Goal: Task Accomplishment & Management: Complete application form

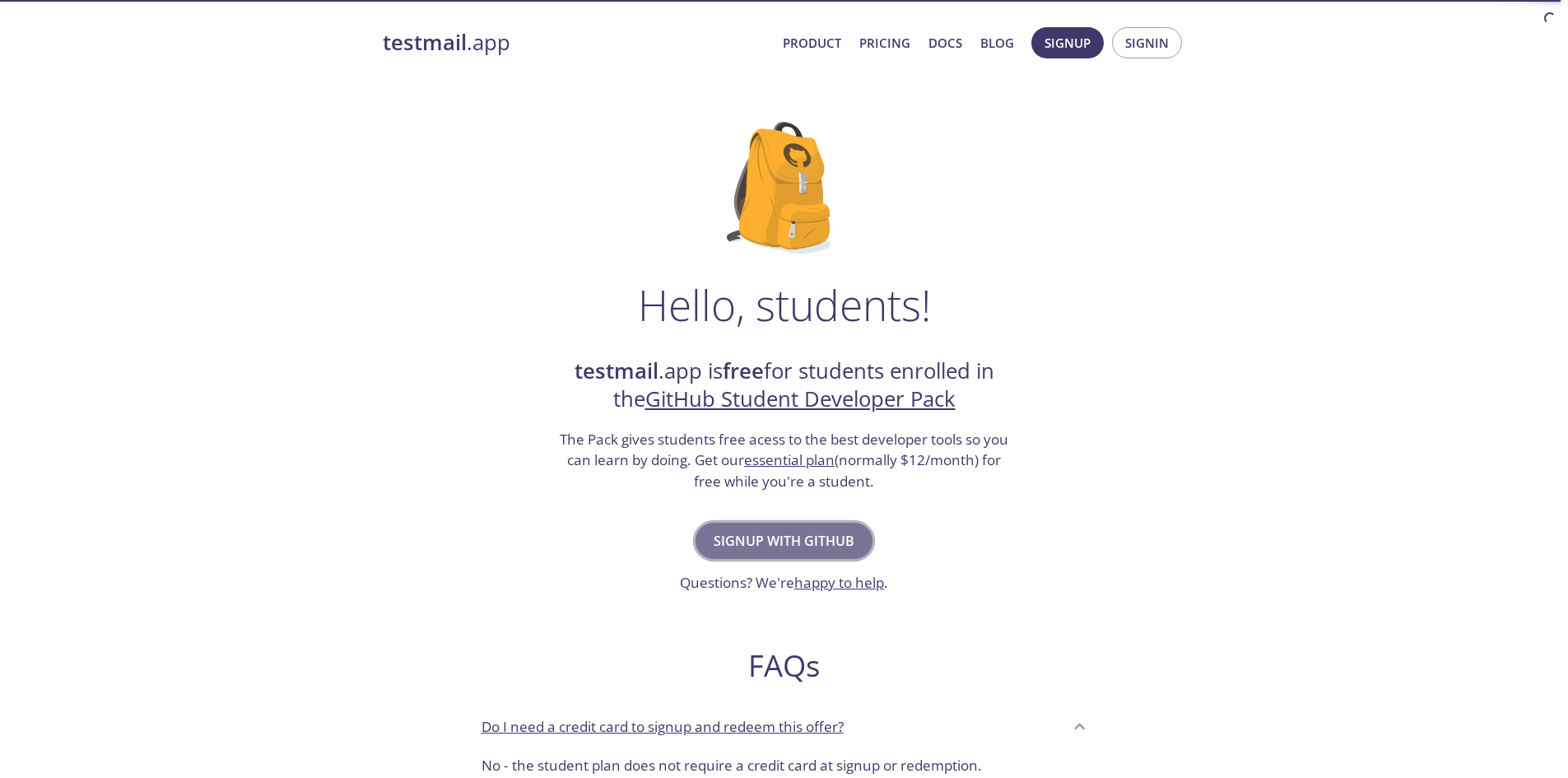
click at [821, 533] on span "Signup with GitHub" at bounding box center [784, 541] width 140 height 23
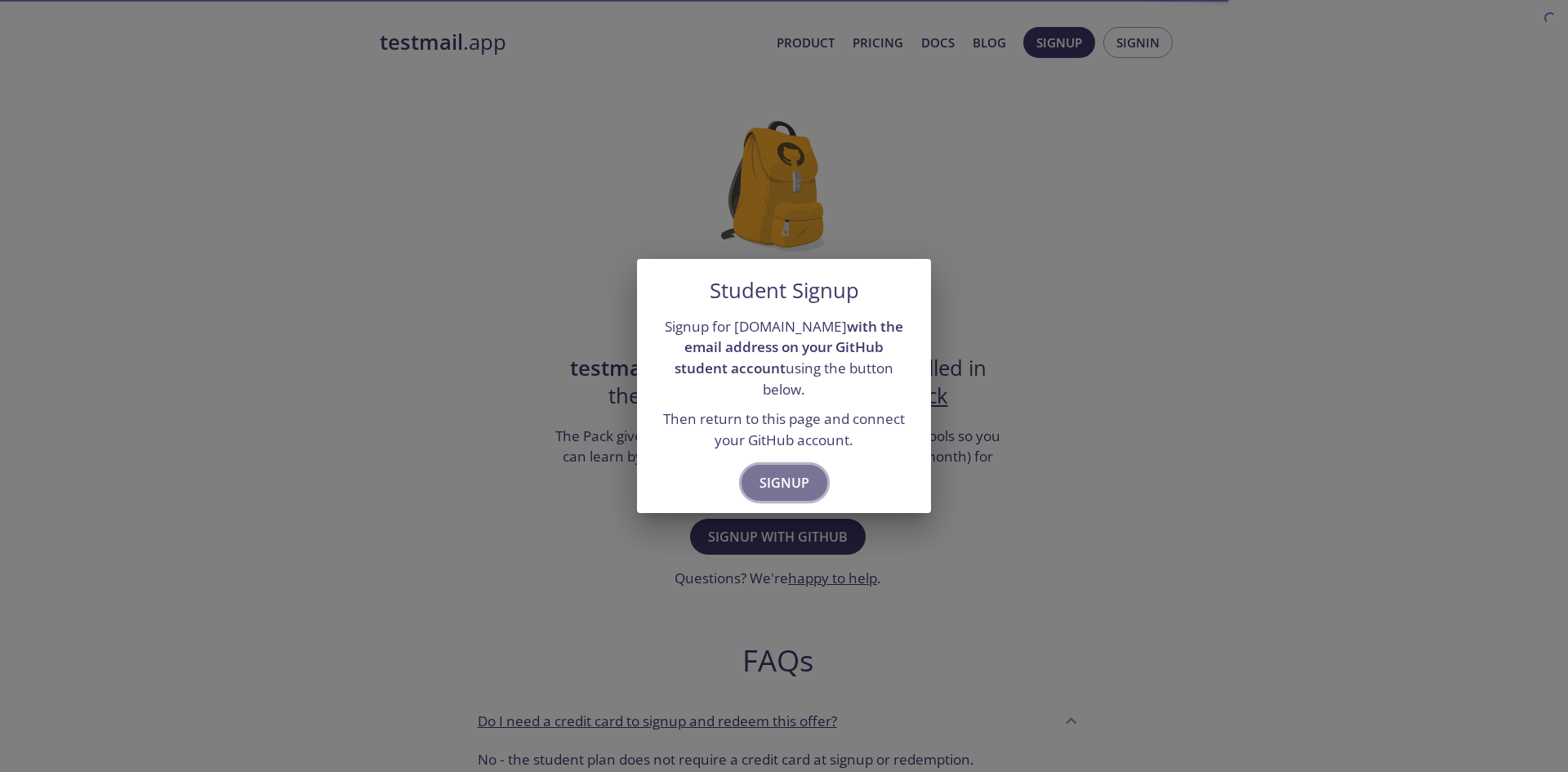
click at [798, 471] on span "Signup" at bounding box center [784, 482] width 50 height 23
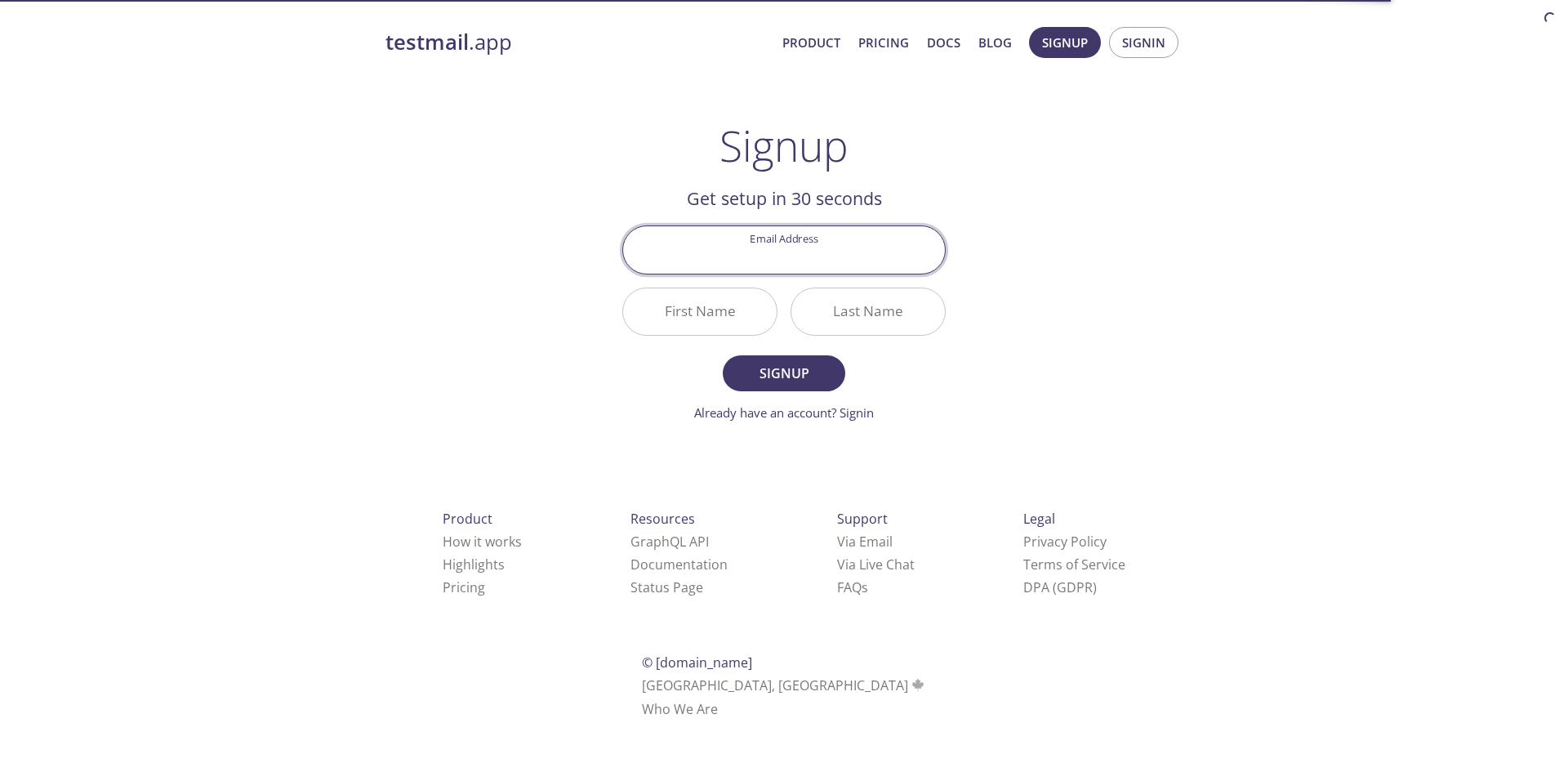
click at [784, 242] on input "Email Address" at bounding box center [784, 249] width 322 height 46
type input "ansh.v0606@gmail.com"
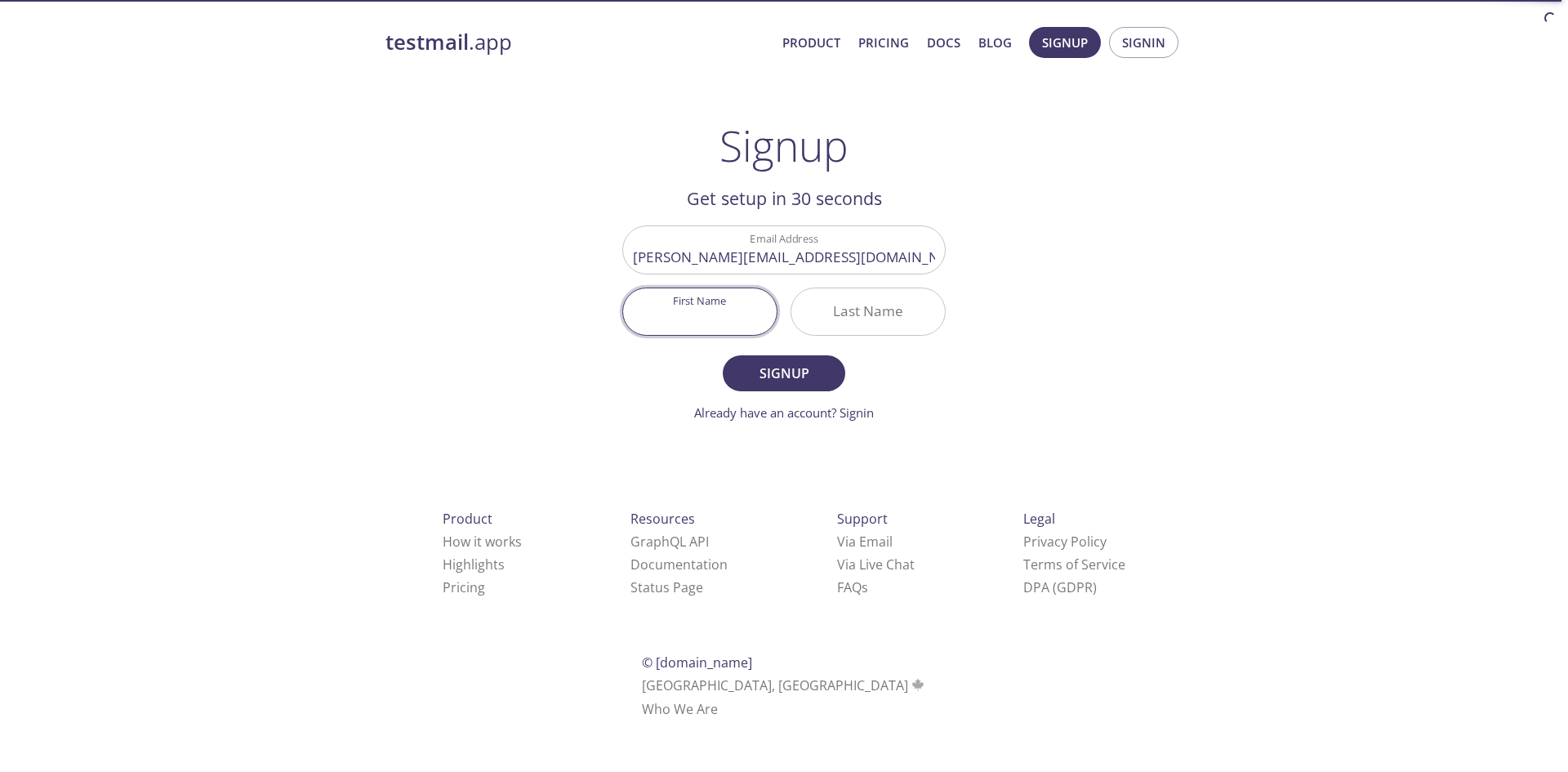
click at [715, 316] on input "First Name" at bounding box center [700, 311] width 154 height 46
type input "[PERSON_NAME]"
click at [723, 355] on button "Signup" at bounding box center [784, 373] width 122 height 36
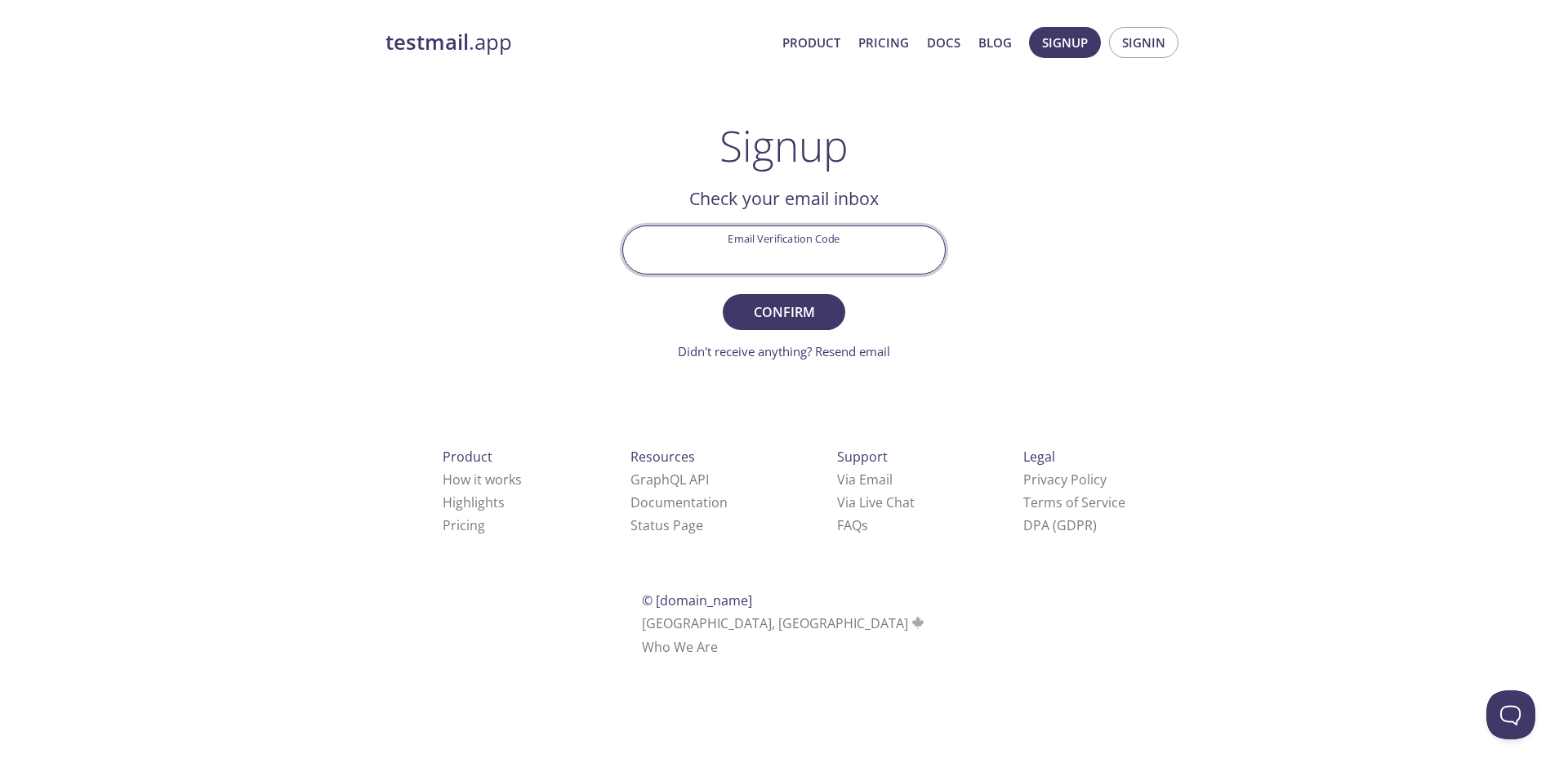
click at [845, 260] on input "Email Verification Code" at bounding box center [784, 249] width 322 height 46
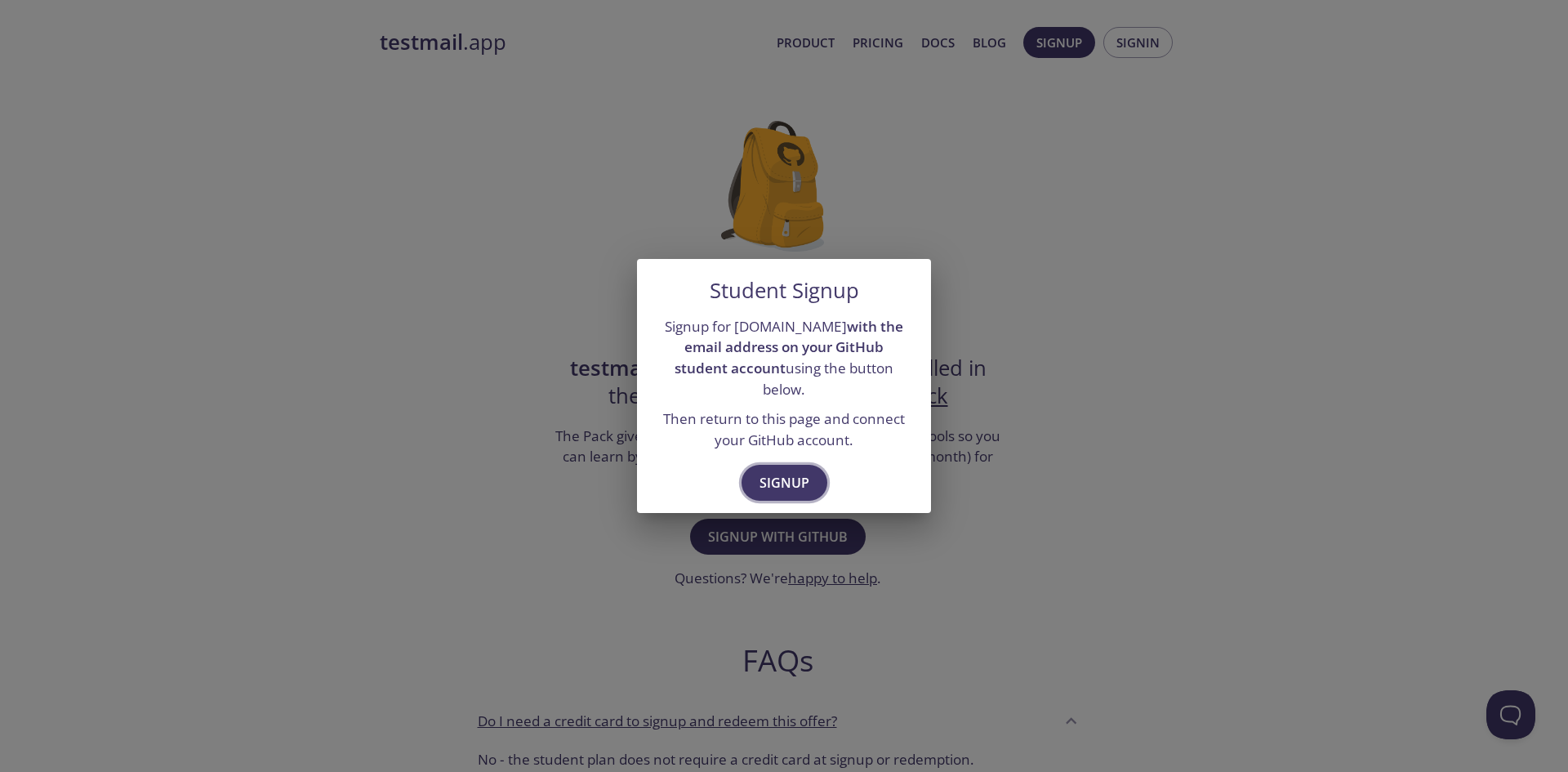
click at [762, 471] on span "Signup" at bounding box center [784, 482] width 50 height 23
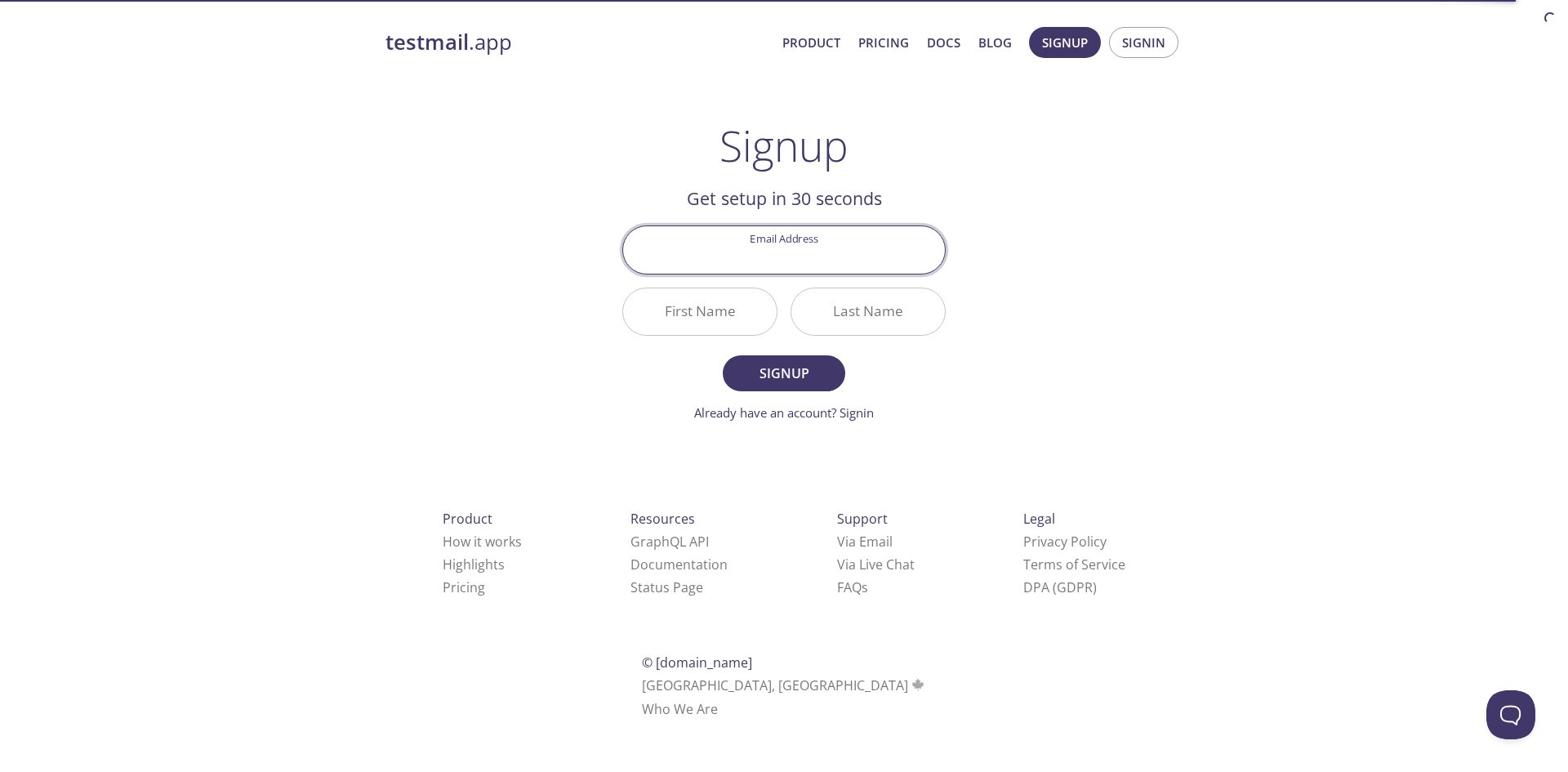
click at [817, 267] on input "Email Address" at bounding box center [784, 249] width 322 height 46
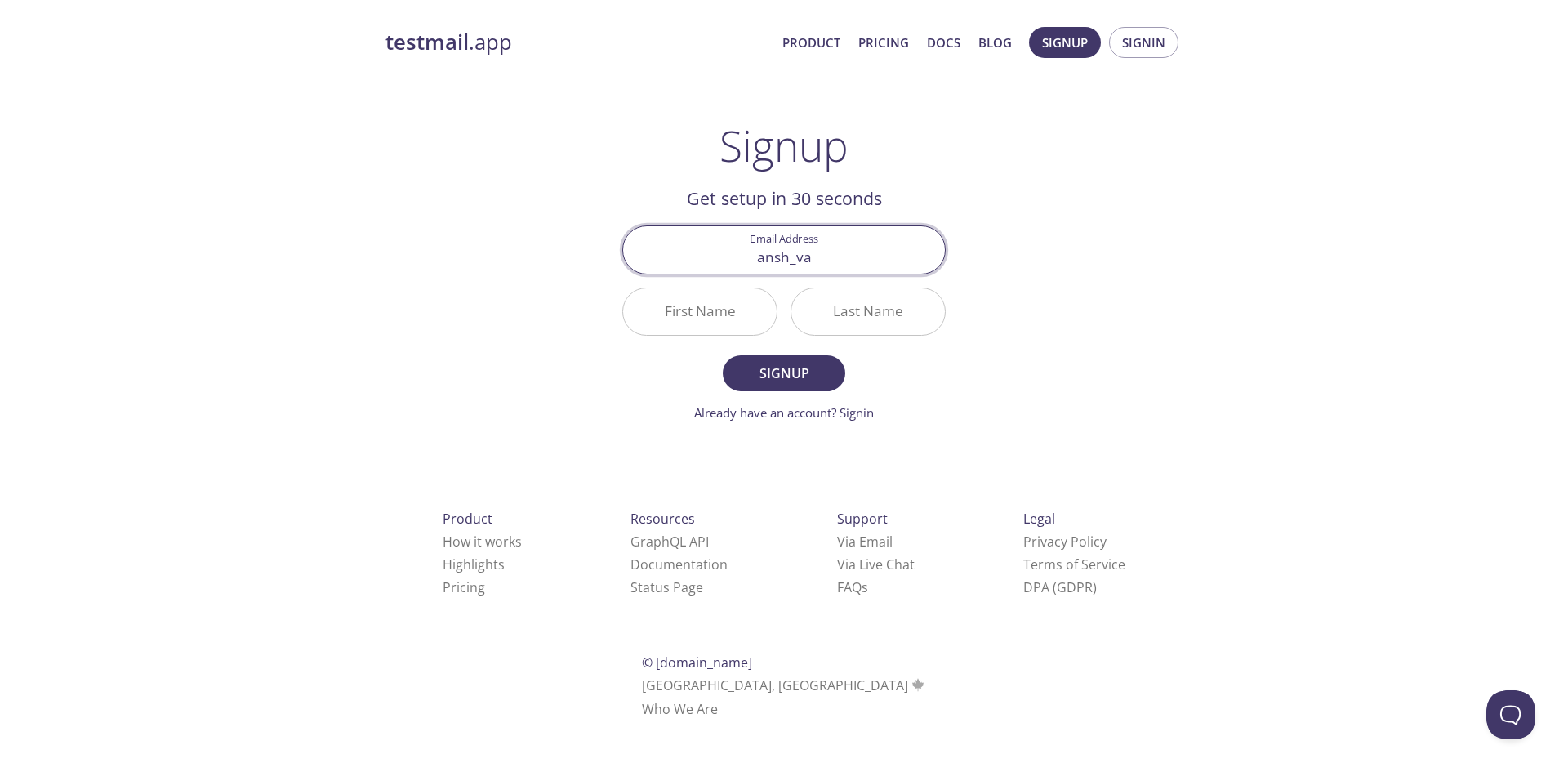
type input "ansh_varshney@kgpian.iitkgp.ac.in"
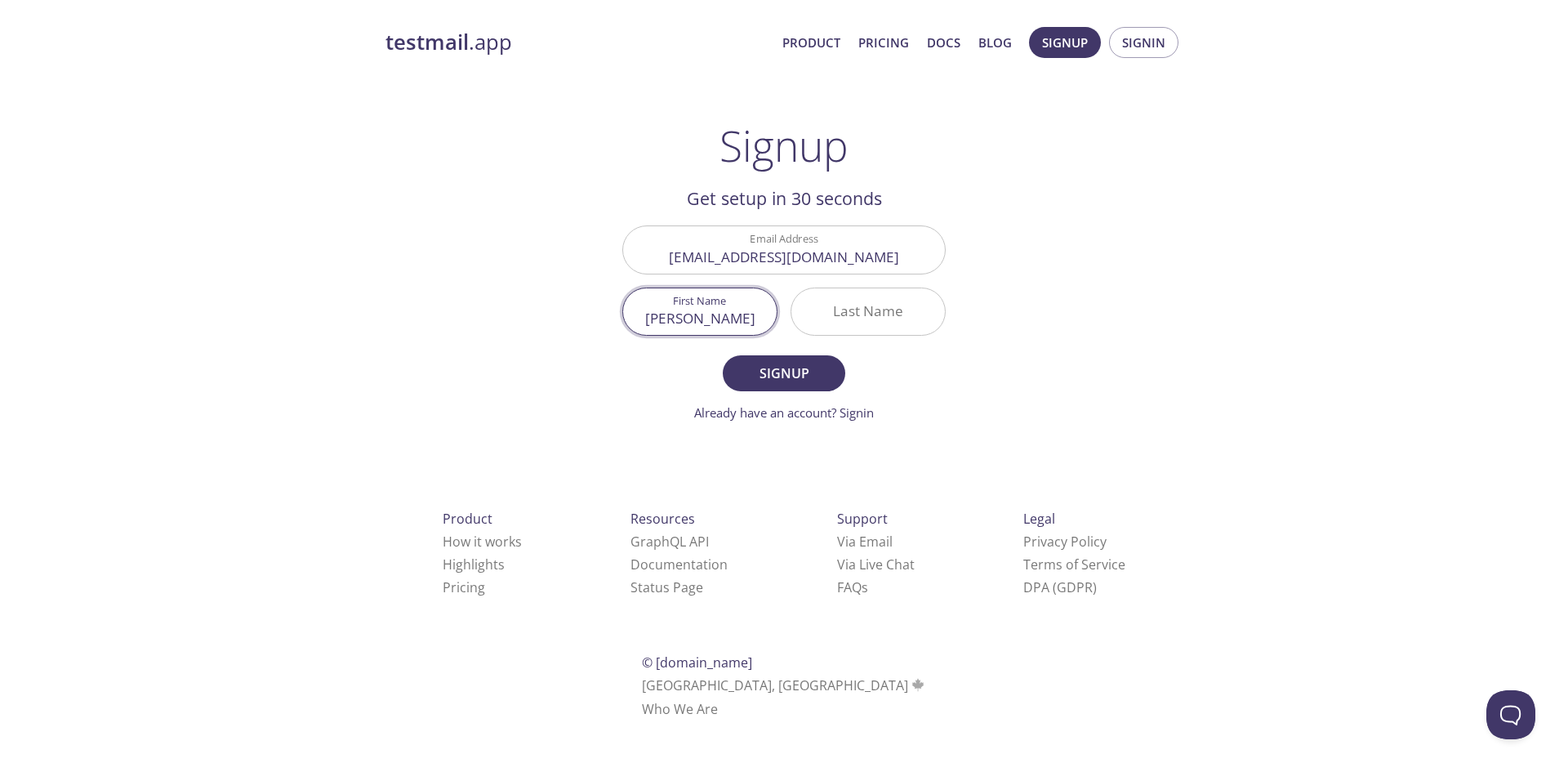
type input "Ansh"
type input "Varshney"
click at [820, 358] on button "Signup" at bounding box center [784, 373] width 122 height 36
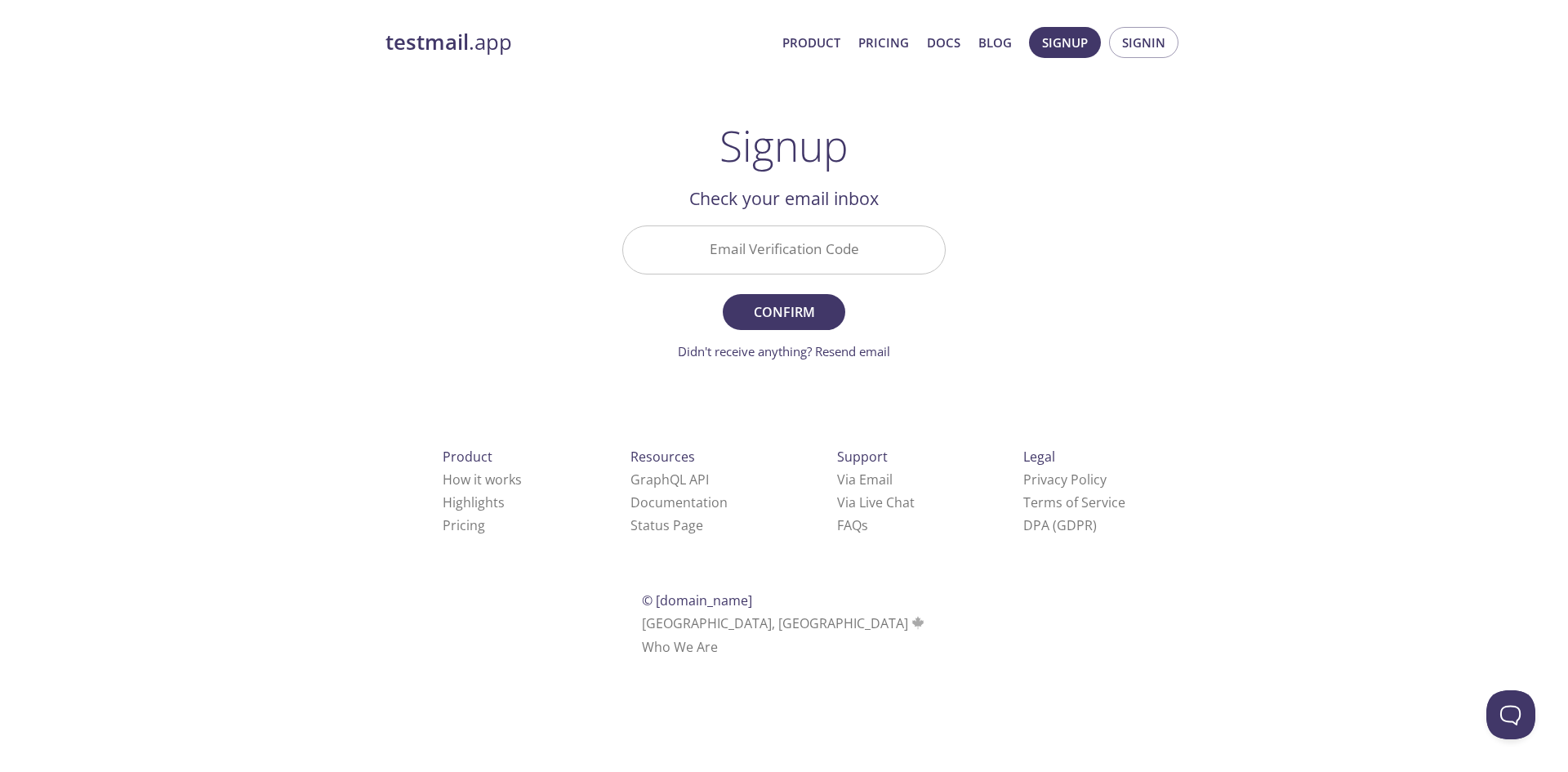
click at [752, 257] on input "Email Verification Code" at bounding box center [784, 249] width 322 height 46
paste input "23AAUV9"
type input "23AAUV9"
click at [915, 299] on form "Email Verification Code 23AAUV9 Confirm Didn't receive anything? Resend email" at bounding box center [784, 292] width 323 height 135
click at [788, 307] on span "Confirm" at bounding box center [783, 312] width 87 height 23
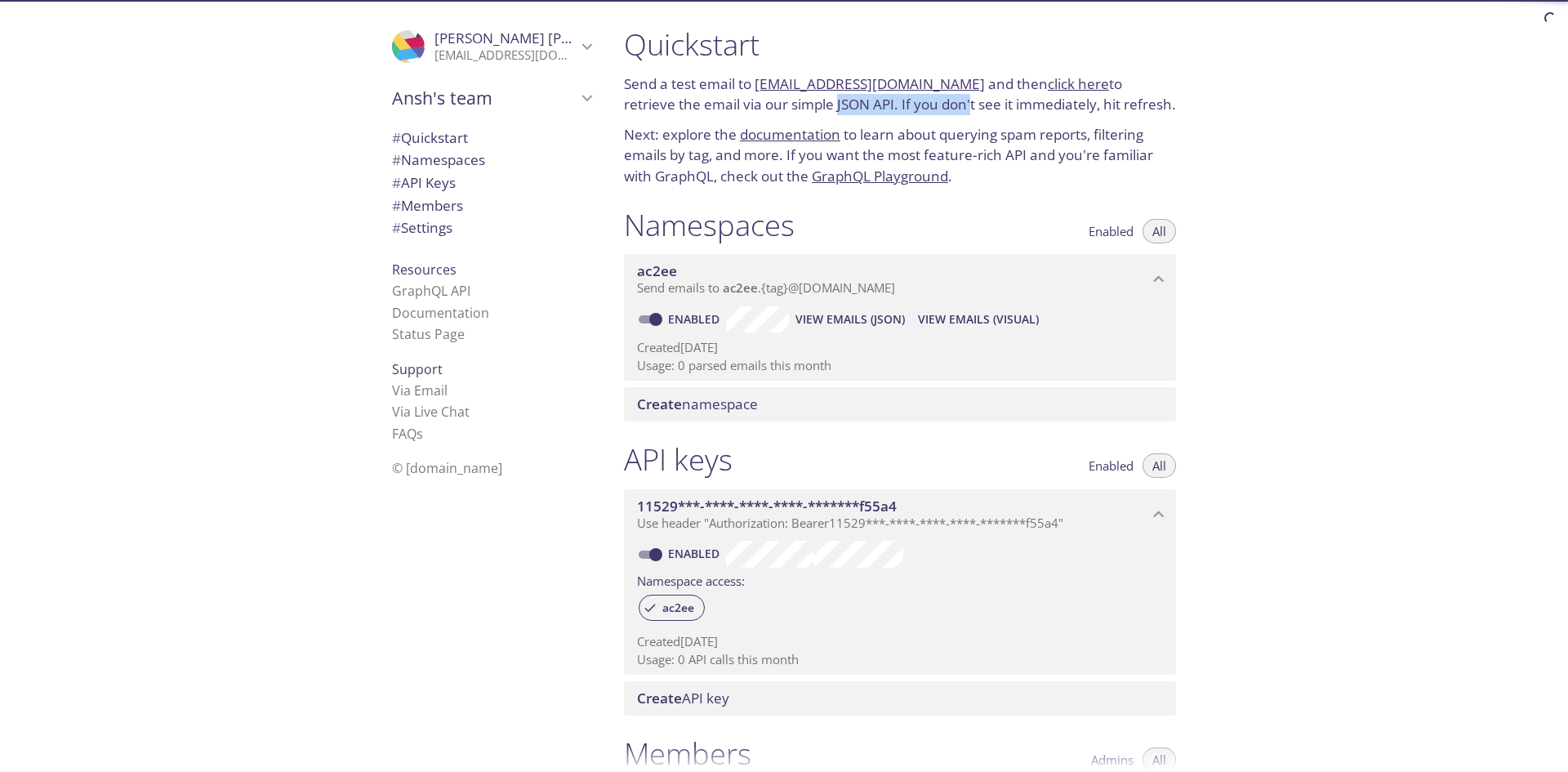
drag, startPoint x: 778, startPoint y: 108, endPoint x: 917, endPoint y: 107, distance: 139.0
click at [917, 107] on p "Send a test email to [EMAIL_ADDRESS][DOMAIN_NAME] and then click here to retrie…" at bounding box center [900, 94] width 552 height 41
click at [922, 106] on p "Send a test email to [EMAIL_ADDRESS][DOMAIN_NAME] and then click here to retrie…" at bounding box center [900, 94] width 552 height 41
drag, startPoint x: 944, startPoint y: 106, endPoint x: 1050, endPoint y: 107, distance: 106.0
click at [1050, 107] on p "Send a test email to ac2ee.test@inbox.testmail.app and then click here to retri…" at bounding box center [900, 94] width 552 height 41
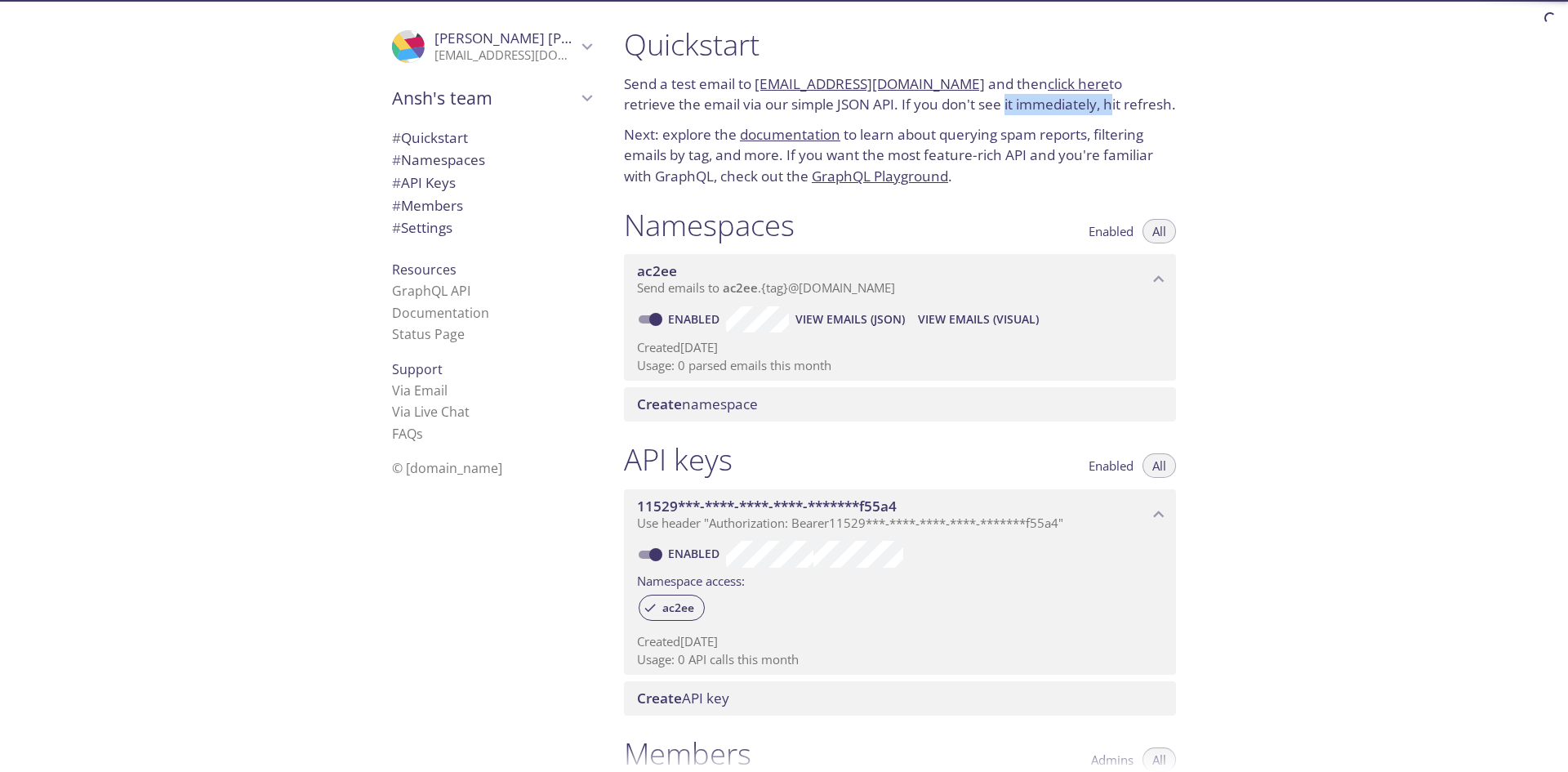
click at [1050, 107] on p "Send a test email to ac2ee.test@inbox.testmail.app and then click here to retri…" at bounding box center [900, 94] width 552 height 41
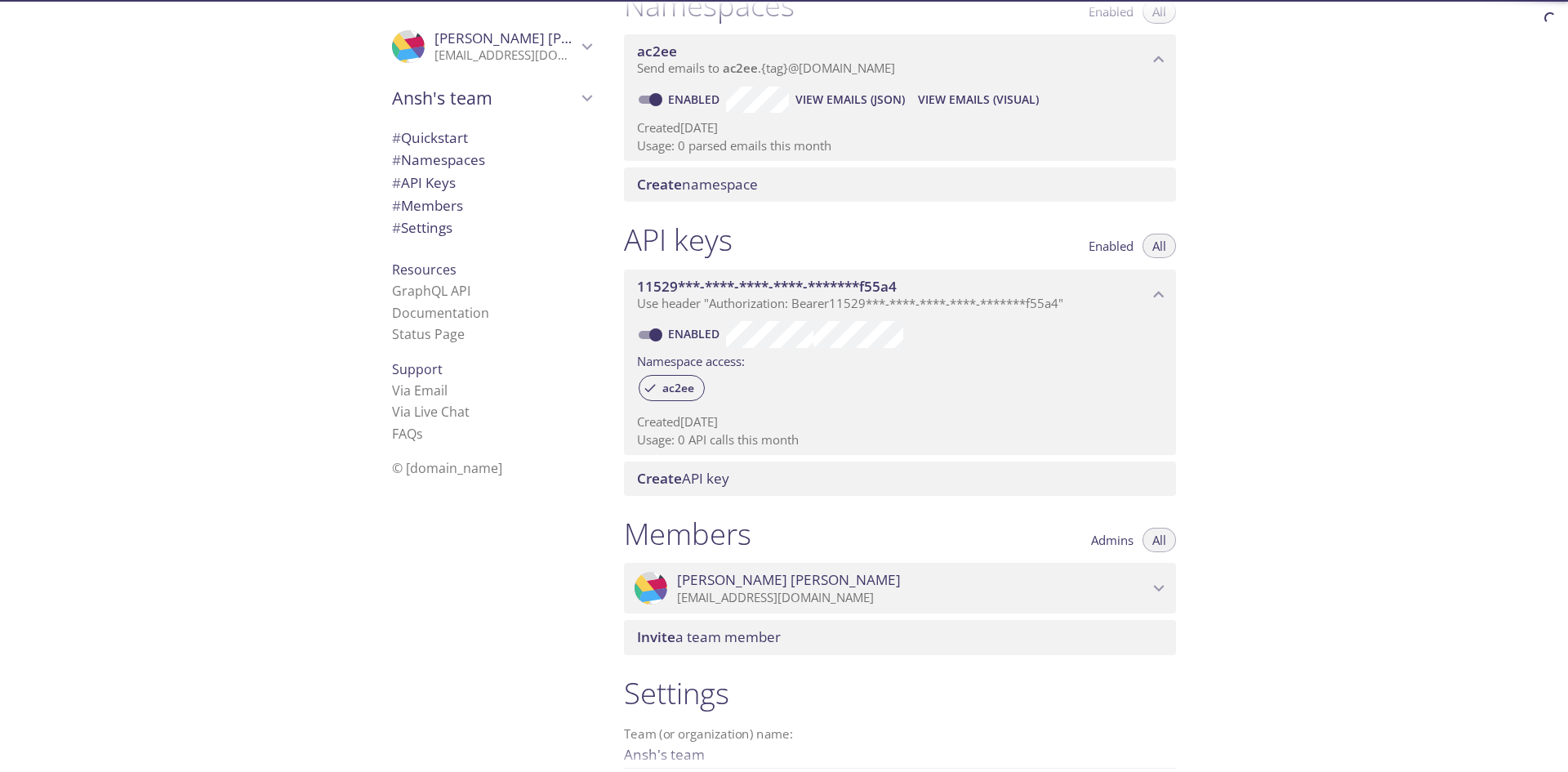
scroll to position [144, 0]
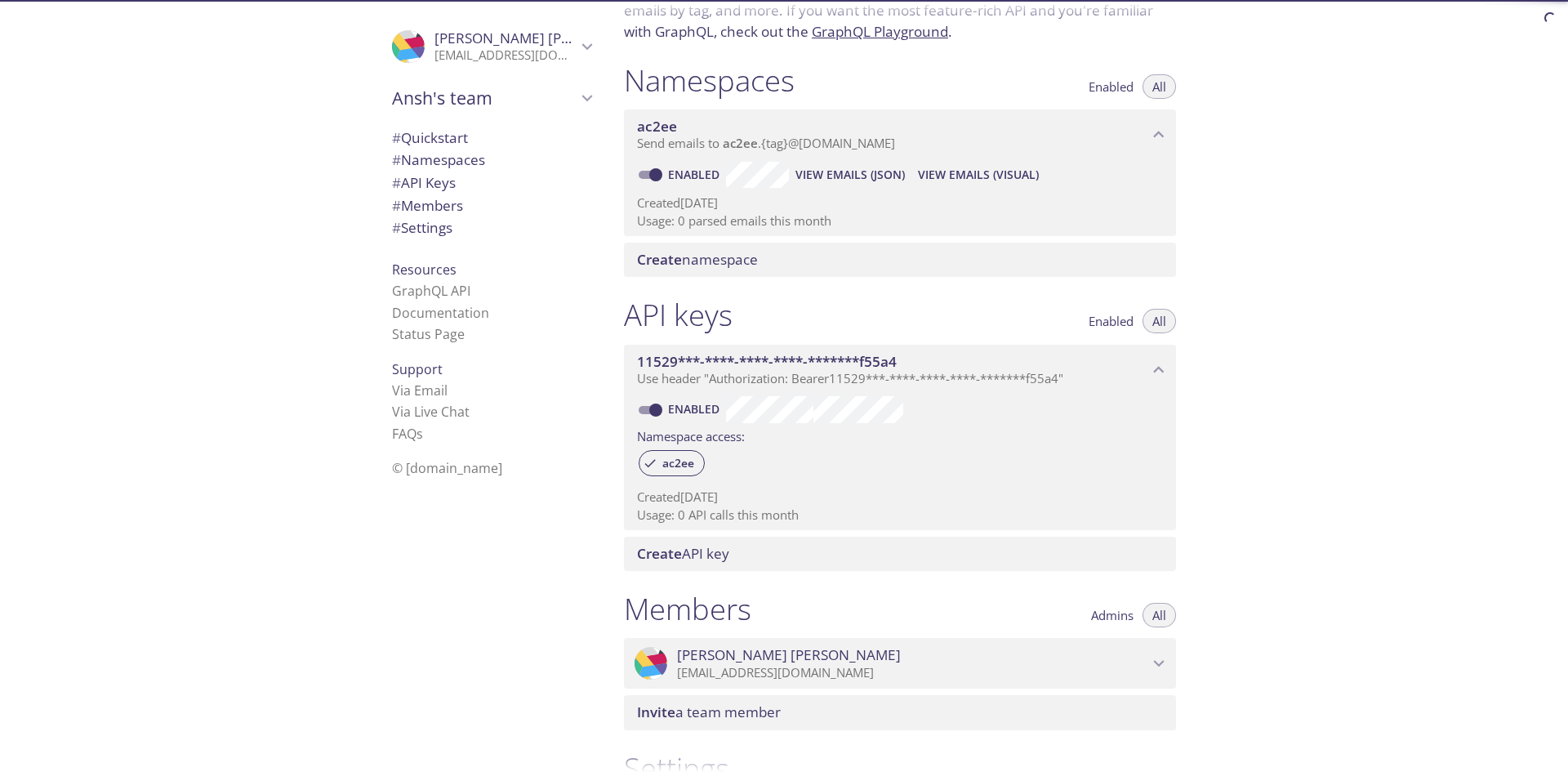
click at [441, 183] on span "# API Keys" at bounding box center [424, 182] width 64 height 19
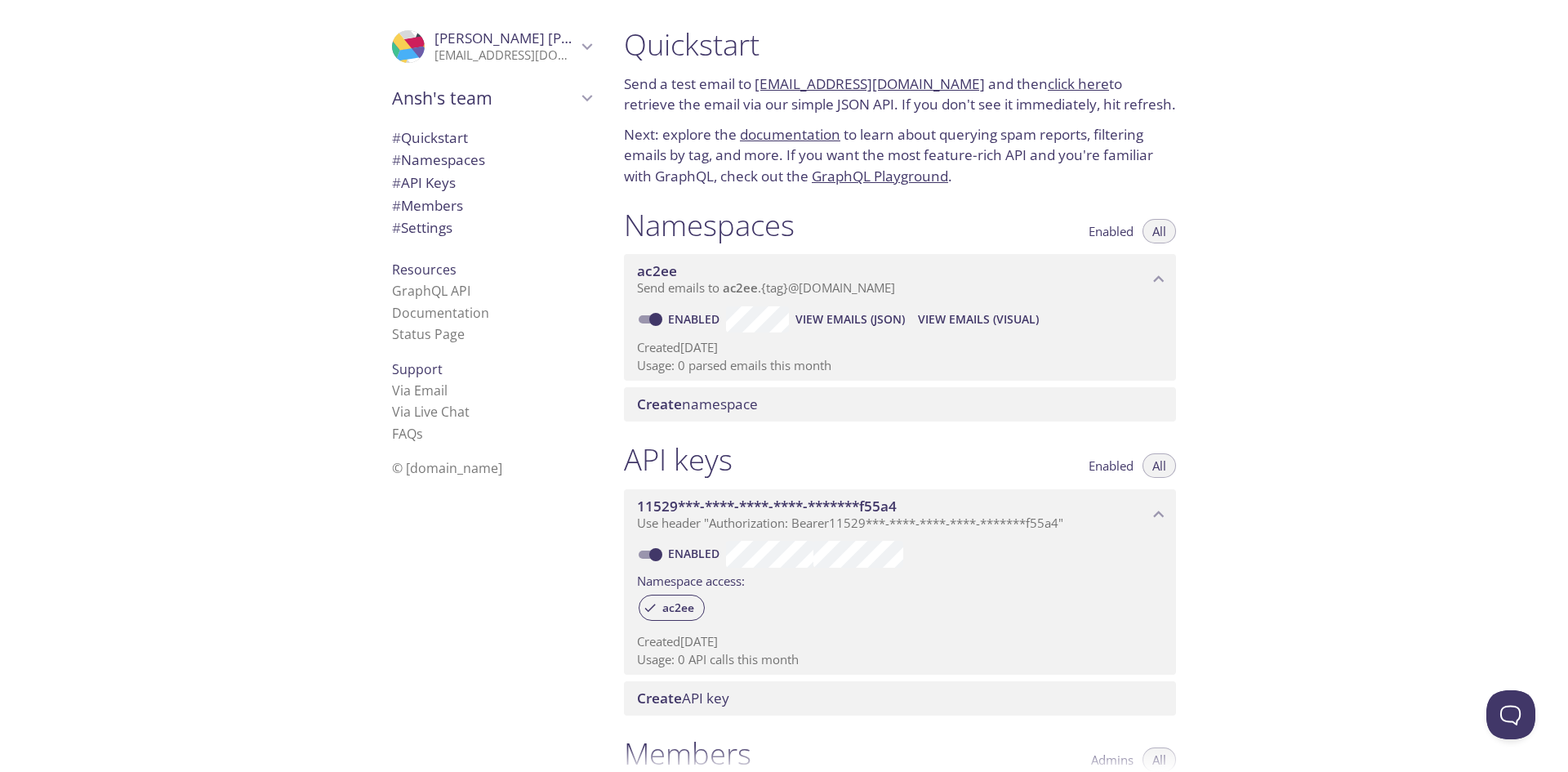
click at [785, 396] on span "Create namespace" at bounding box center [903, 404] width 532 height 18
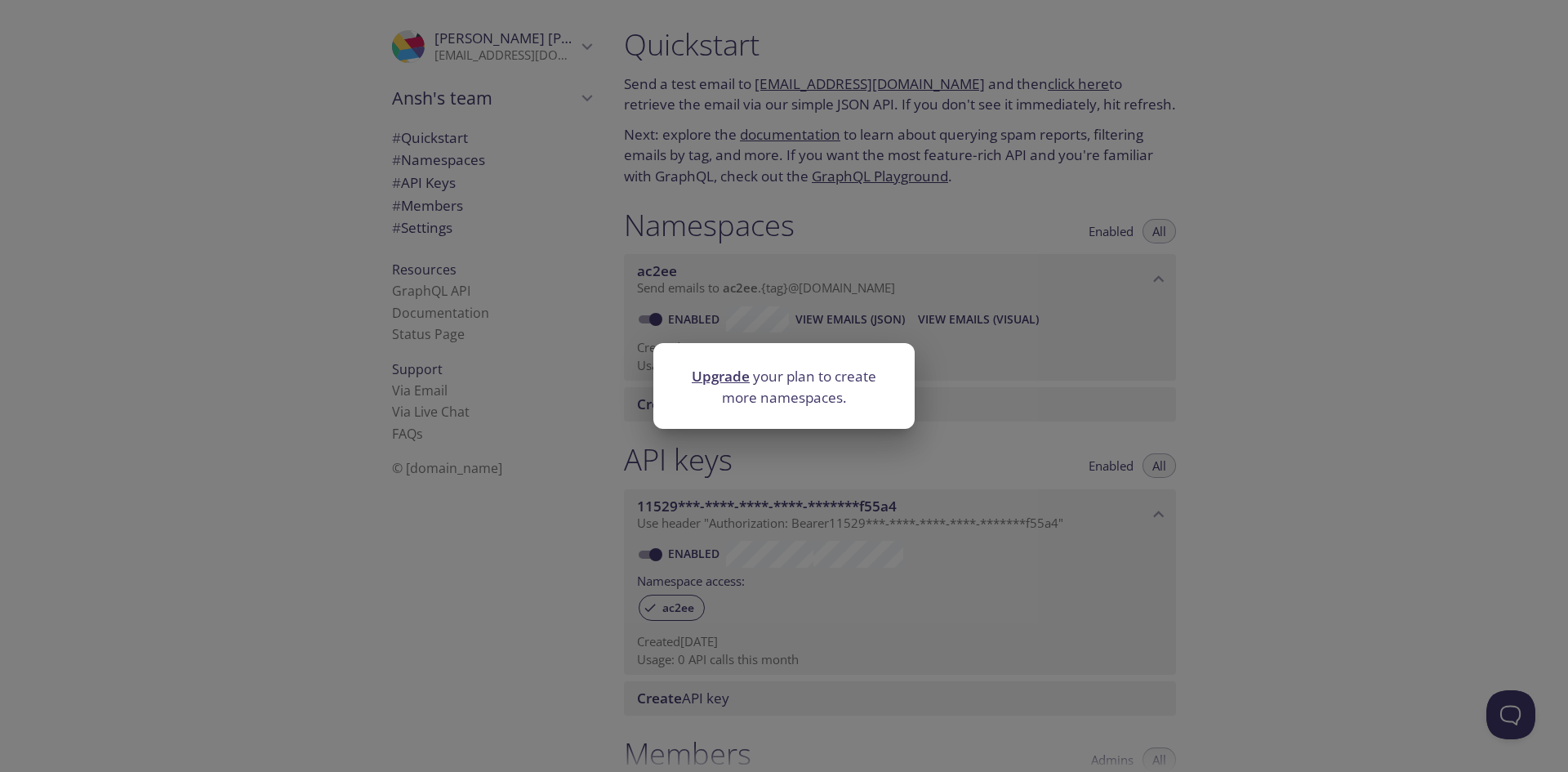
click at [989, 353] on div "Upgrade your plan to create more namespaces." at bounding box center [784, 386] width 1568 height 772
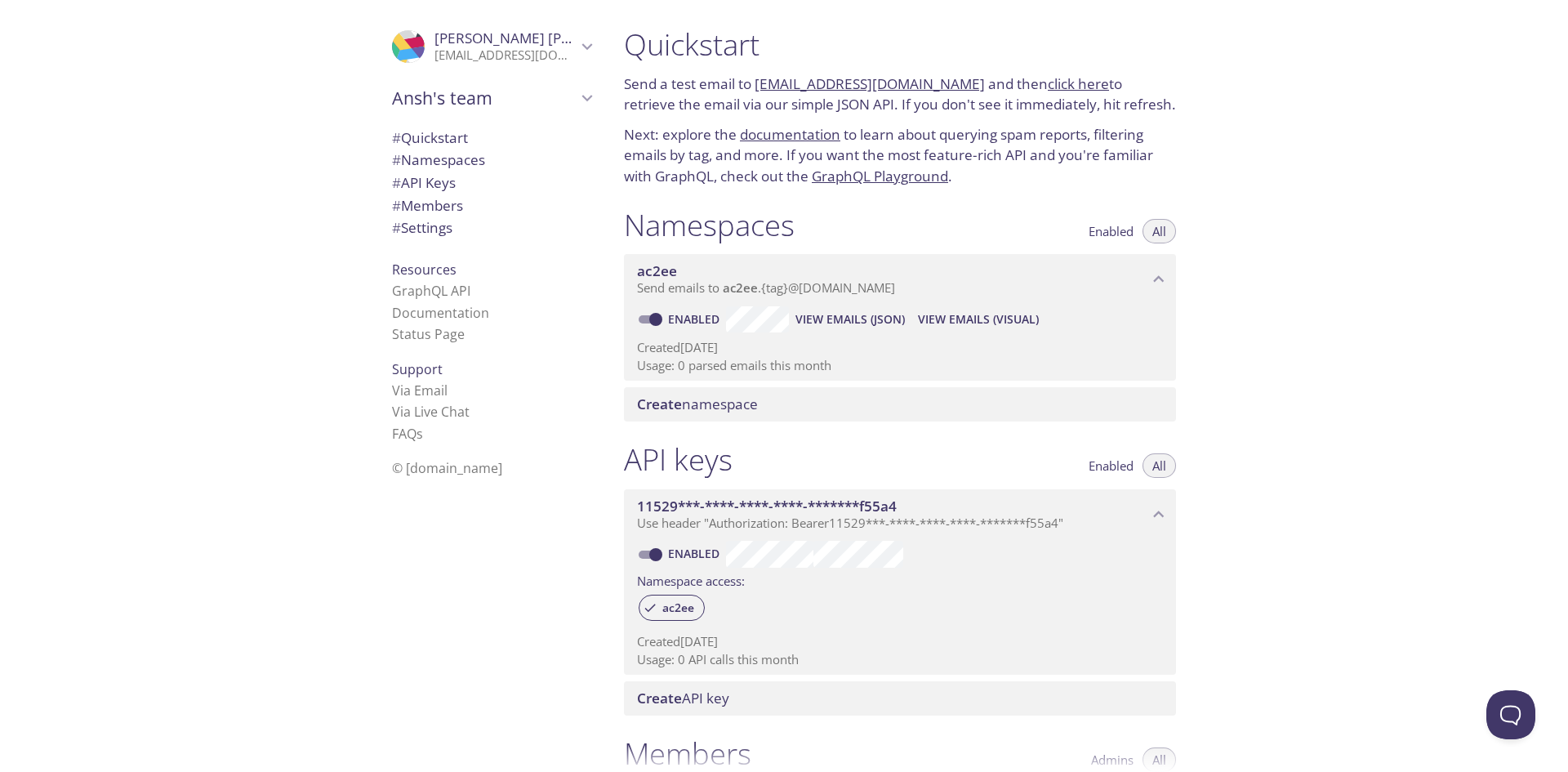
click at [1161, 285] on icon "ac2ee namespace" at bounding box center [1158, 279] width 21 height 21
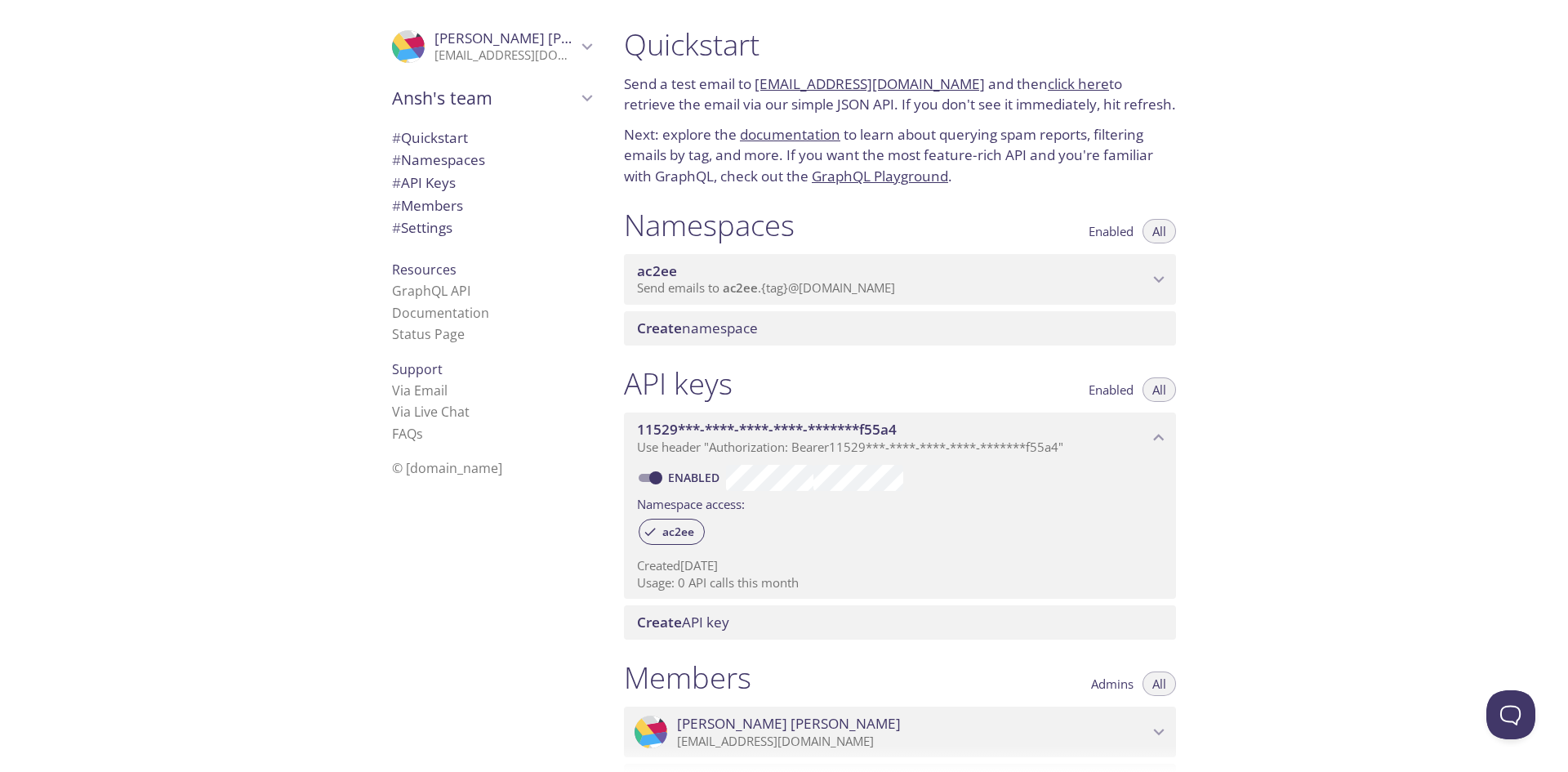
click at [1161, 285] on icon "ac2ee namespace" at bounding box center [1158, 279] width 21 height 21
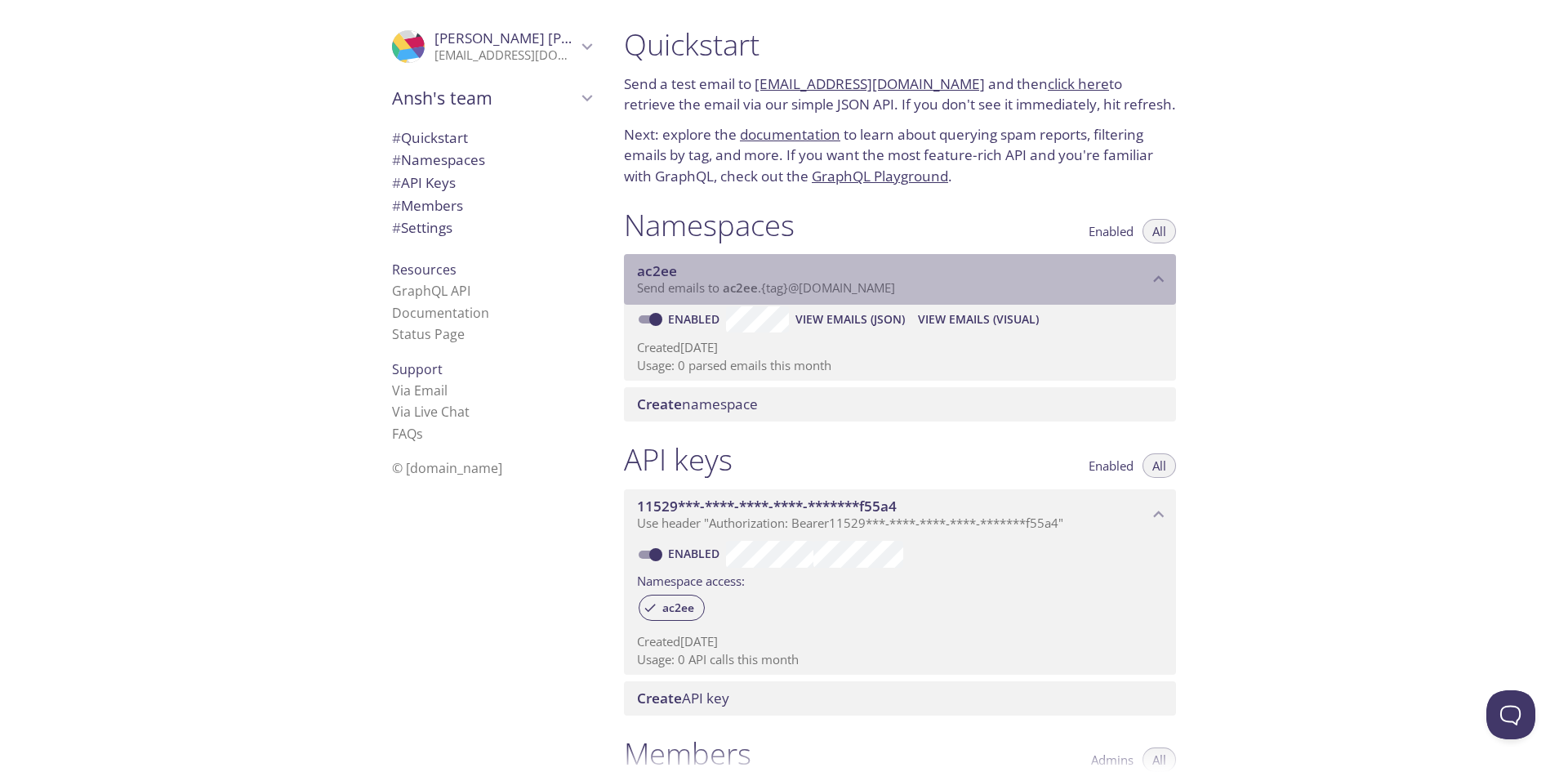
click at [785, 289] on span "Send emails to ac2ee . {tag} @inbox.testmail.app" at bounding box center [766, 287] width 258 height 16
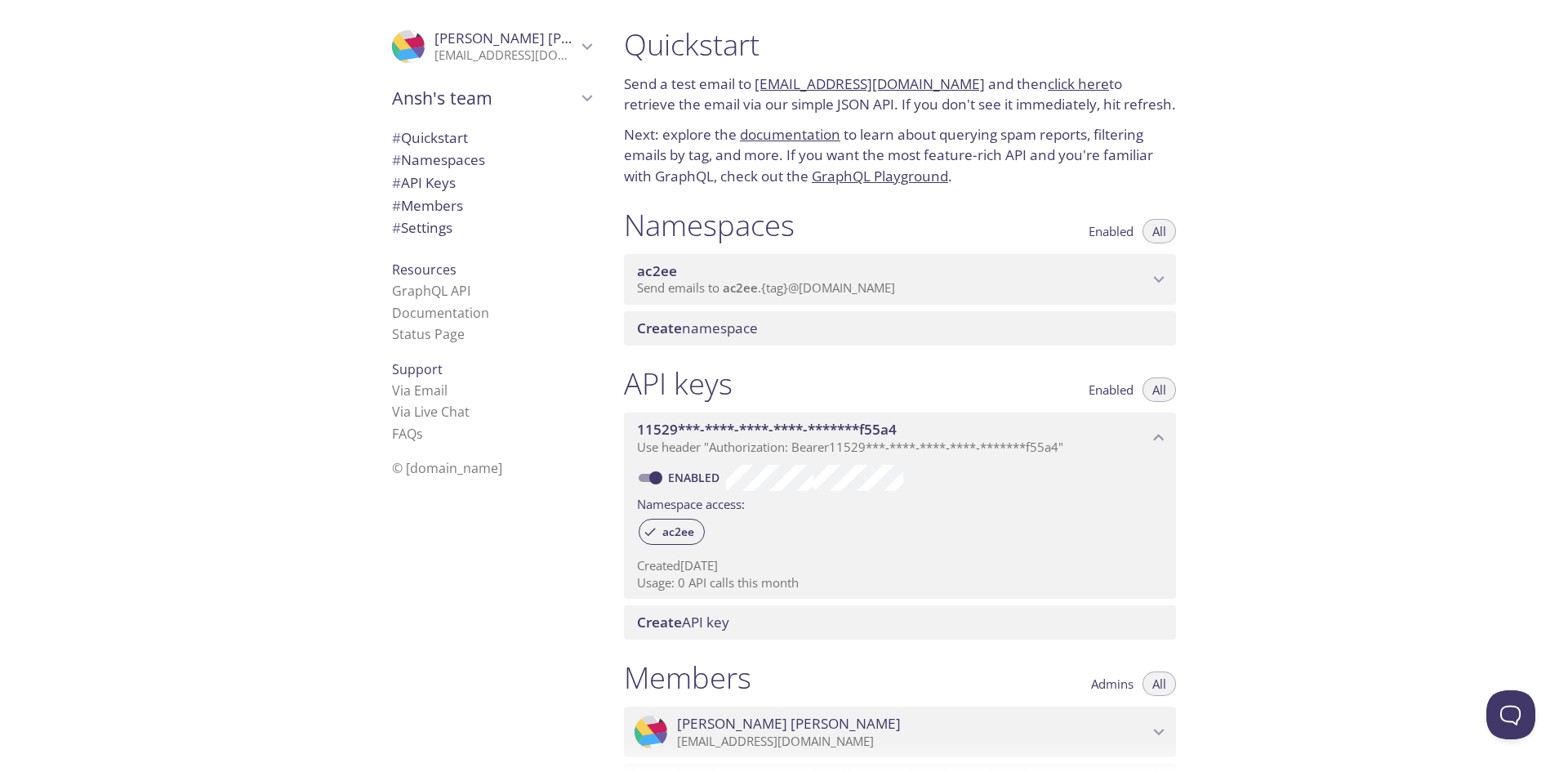
click at [785, 289] on span "Send emails to ac2ee . {tag} @inbox.testmail.app" at bounding box center [766, 287] width 258 height 16
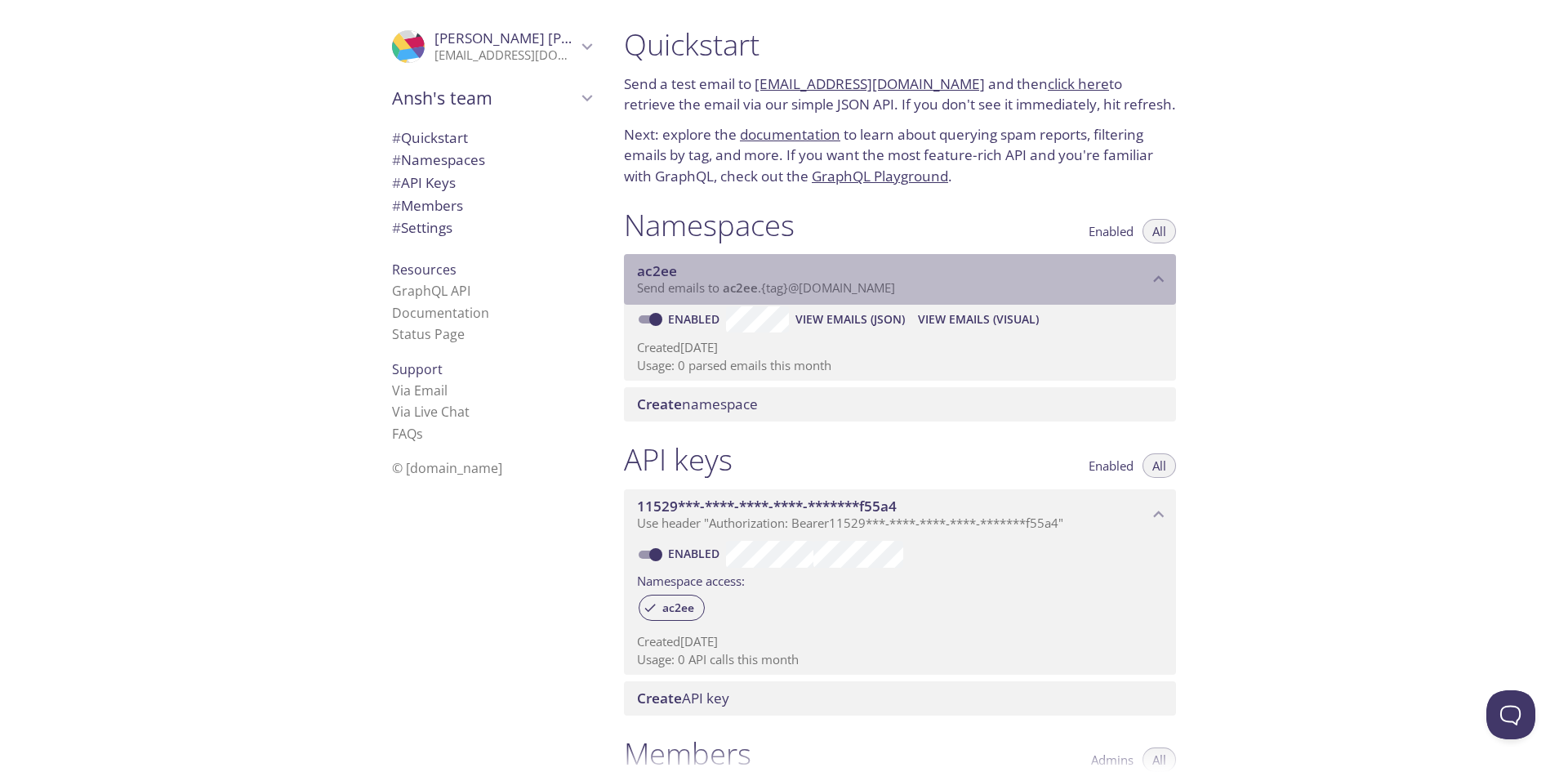
drag, startPoint x: 778, startPoint y: 291, endPoint x: 874, endPoint y: 297, distance: 96.2
click at [874, 297] on div "ac2ee Send emails to ac2ee . {tag} @inbox.testmail.app" at bounding box center [900, 279] width 552 height 51
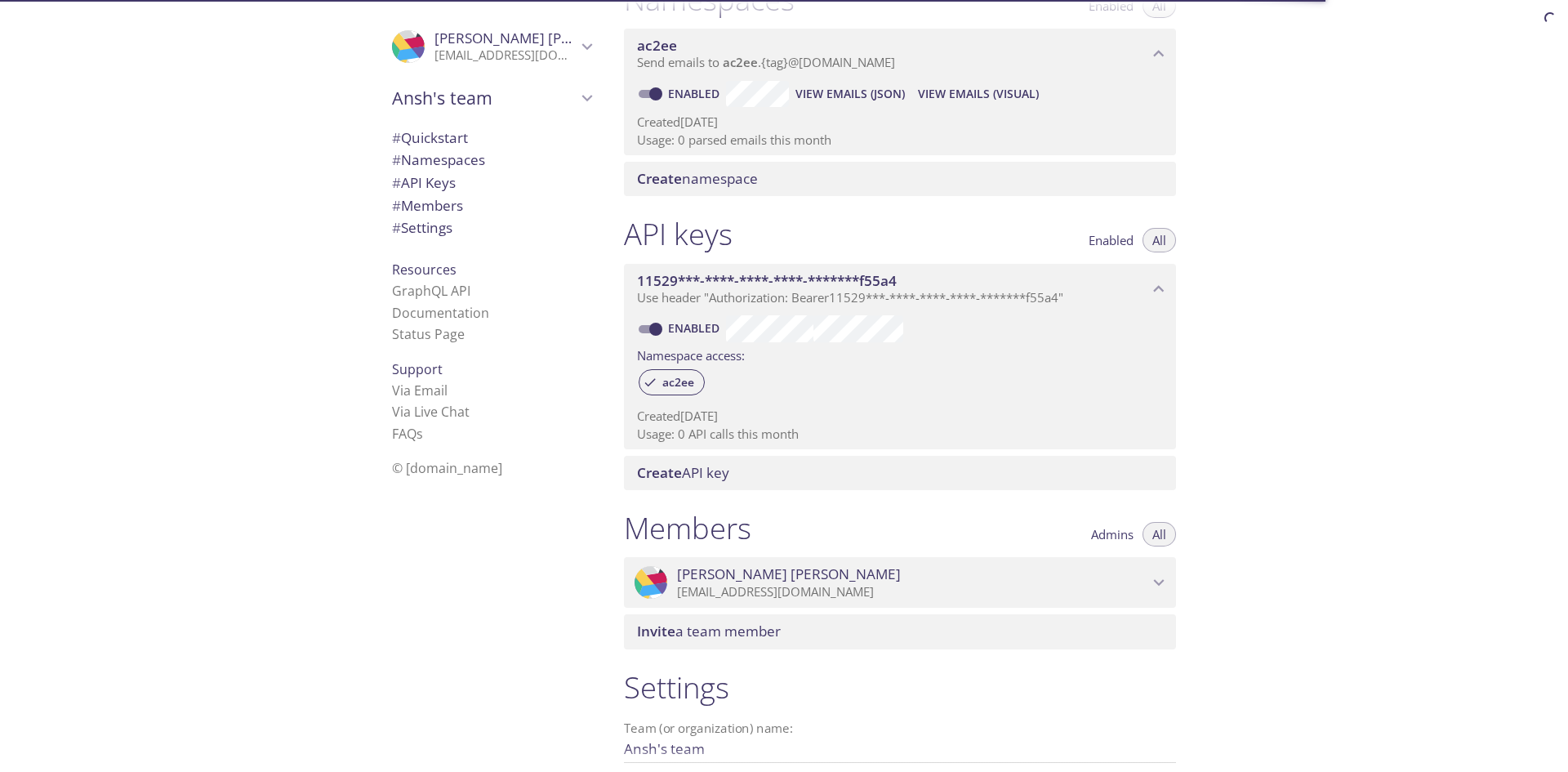
scroll to position [245, 0]
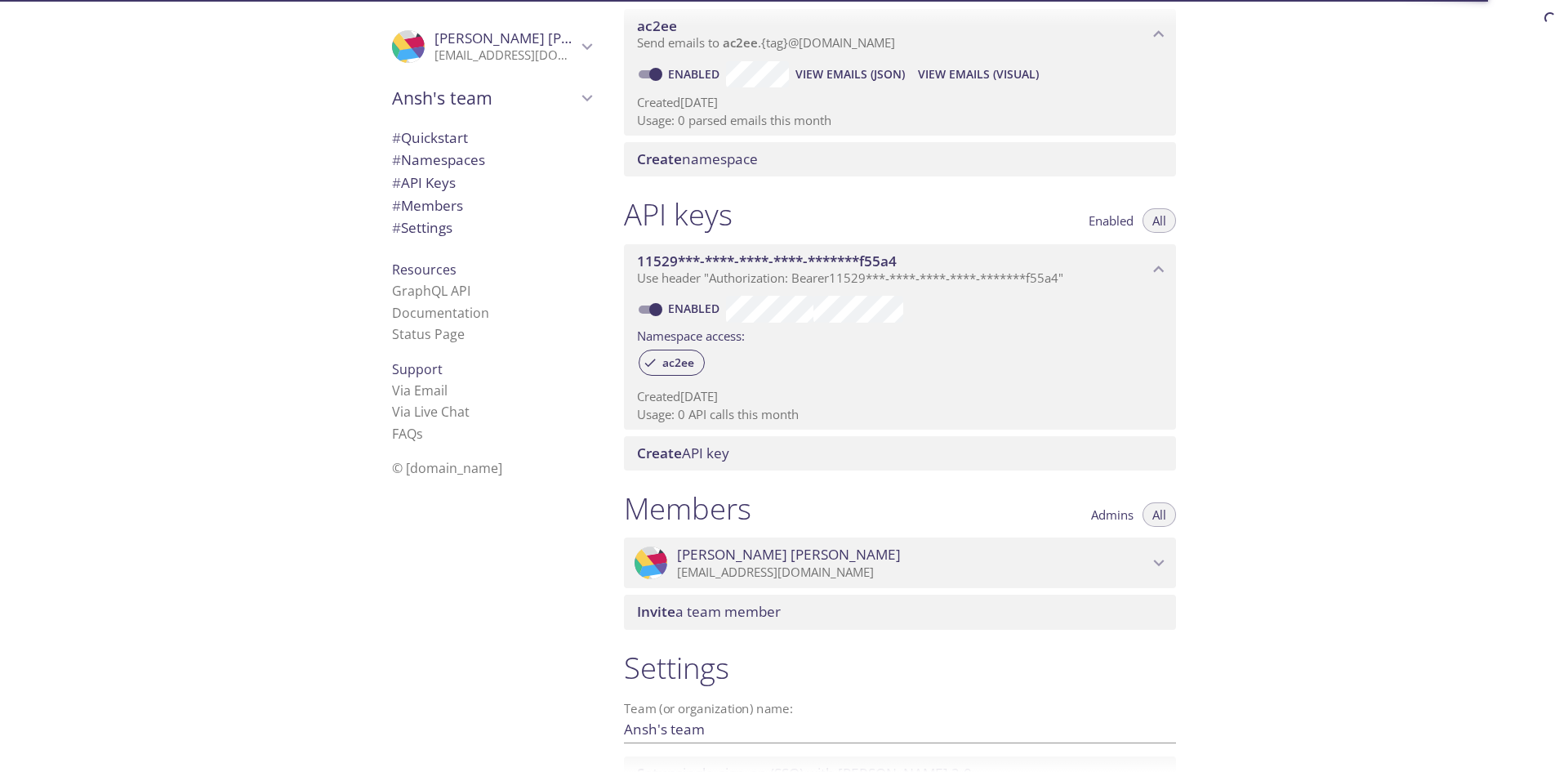
click at [950, 78] on span "View Emails (Visual)" at bounding box center [978, 74] width 121 height 20
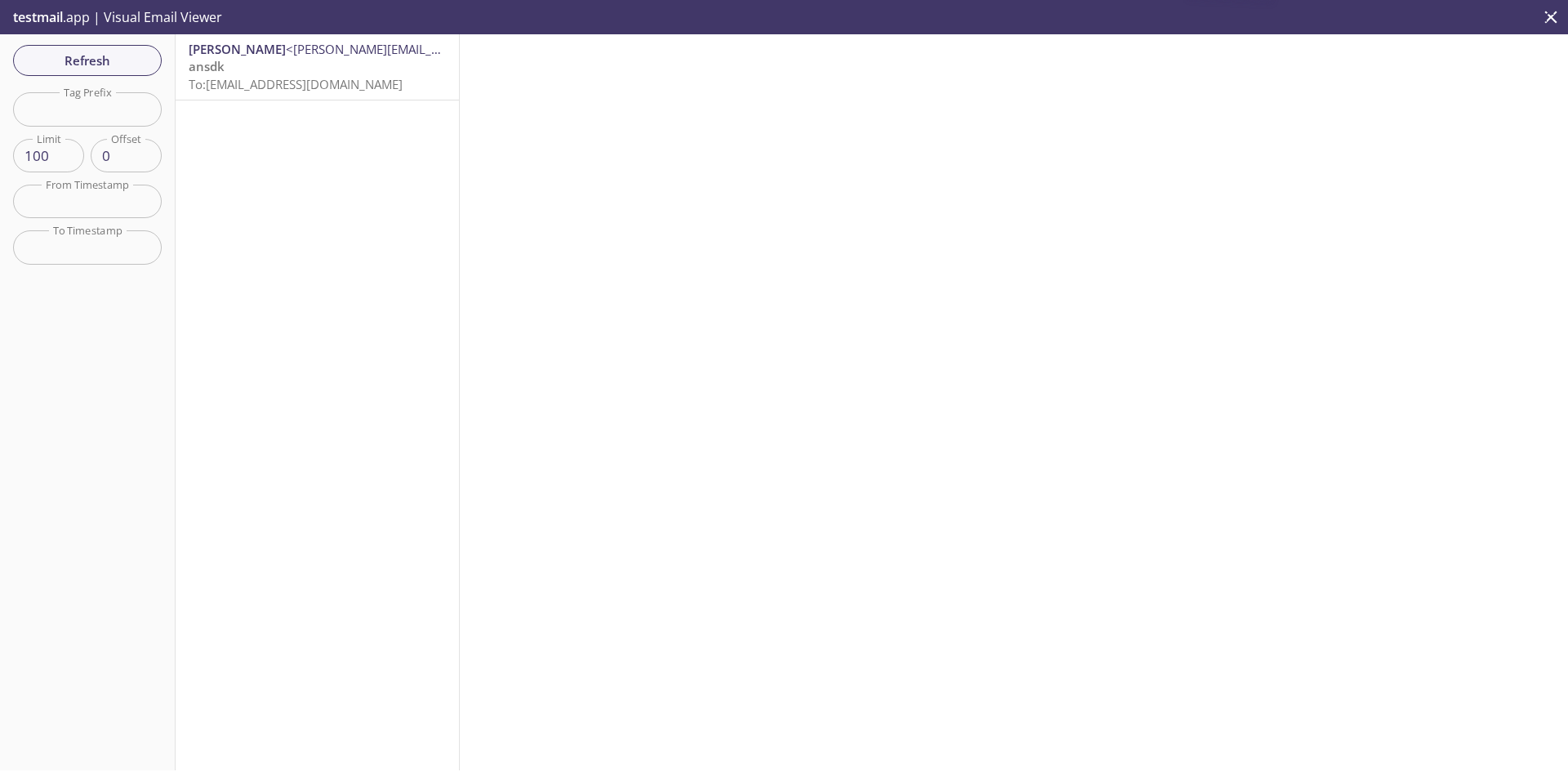
click at [350, 88] on span "To: ac2ee.12@inbox.testmail.app" at bounding box center [295, 83] width 214 height 16
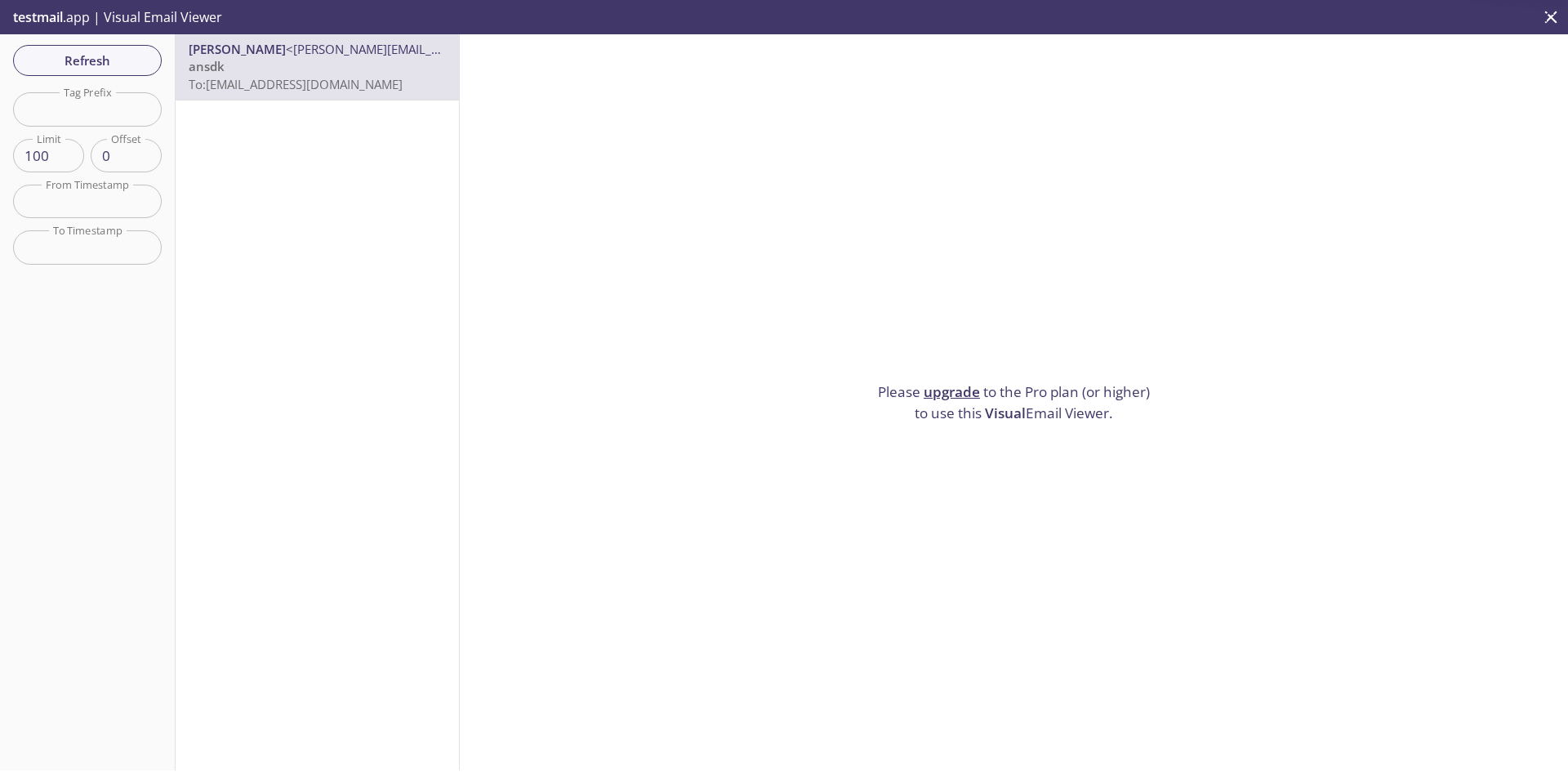
click at [967, 386] on link "upgrade" at bounding box center [952, 391] width 57 height 19
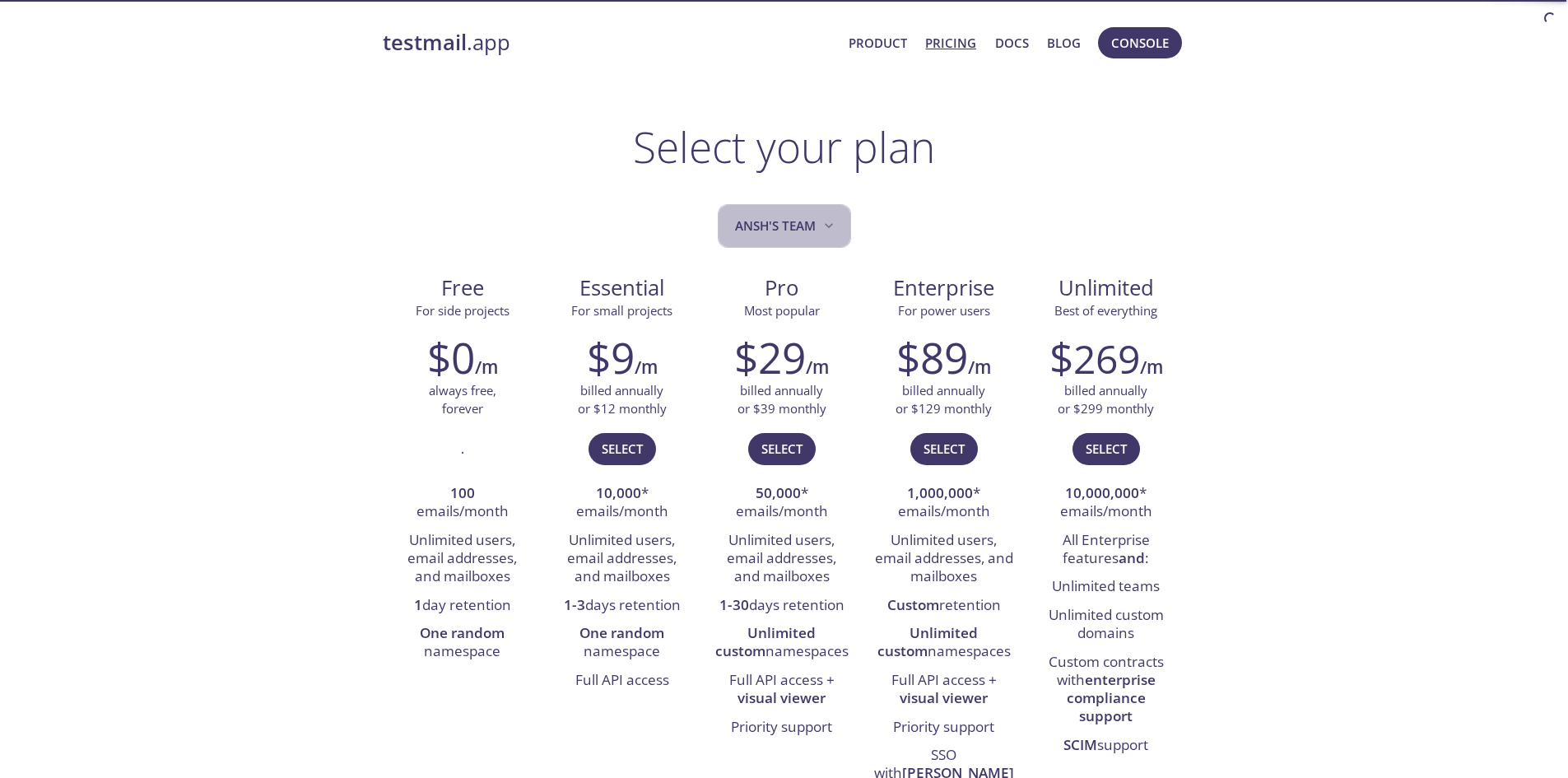
click at [810, 220] on span "Ansh's team" at bounding box center [786, 226] width 102 height 23
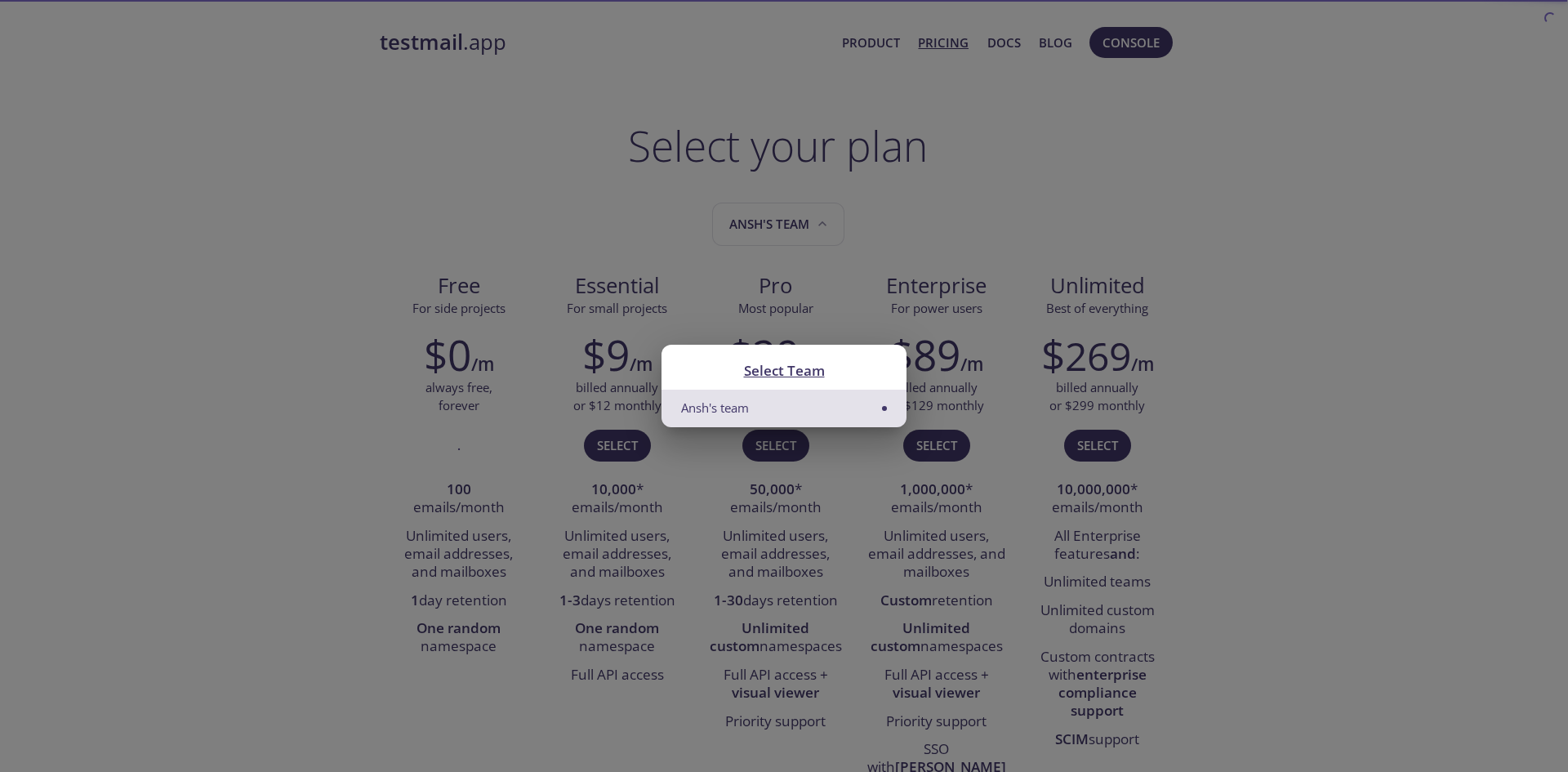
click at [636, 230] on div "Select Team Ansh's team" at bounding box center [784, 386] width 1568 height 772
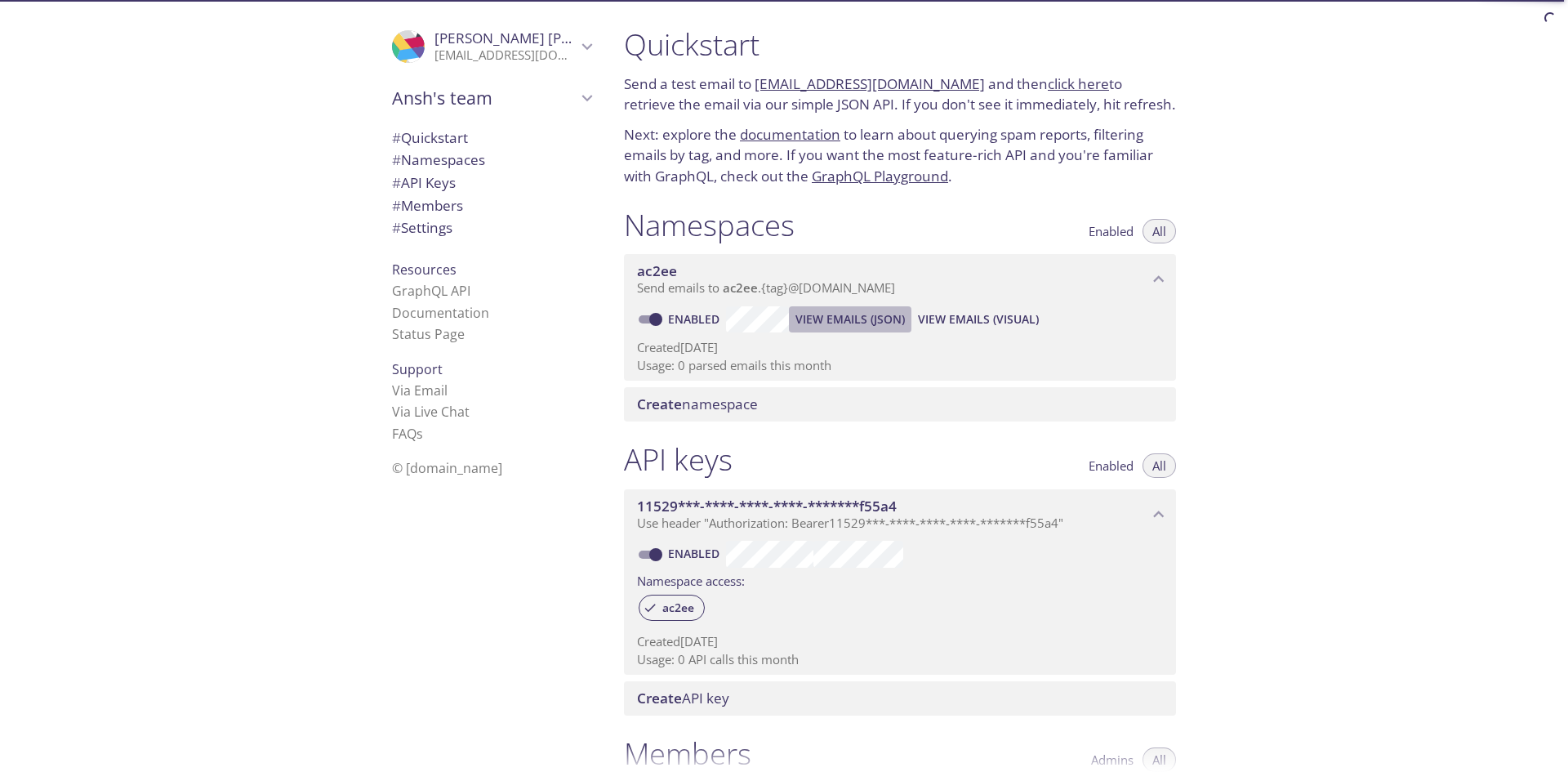
click at [813, 315] on span "View Emails (JSON)" at bounding box center [849, 319] width 109 height 20
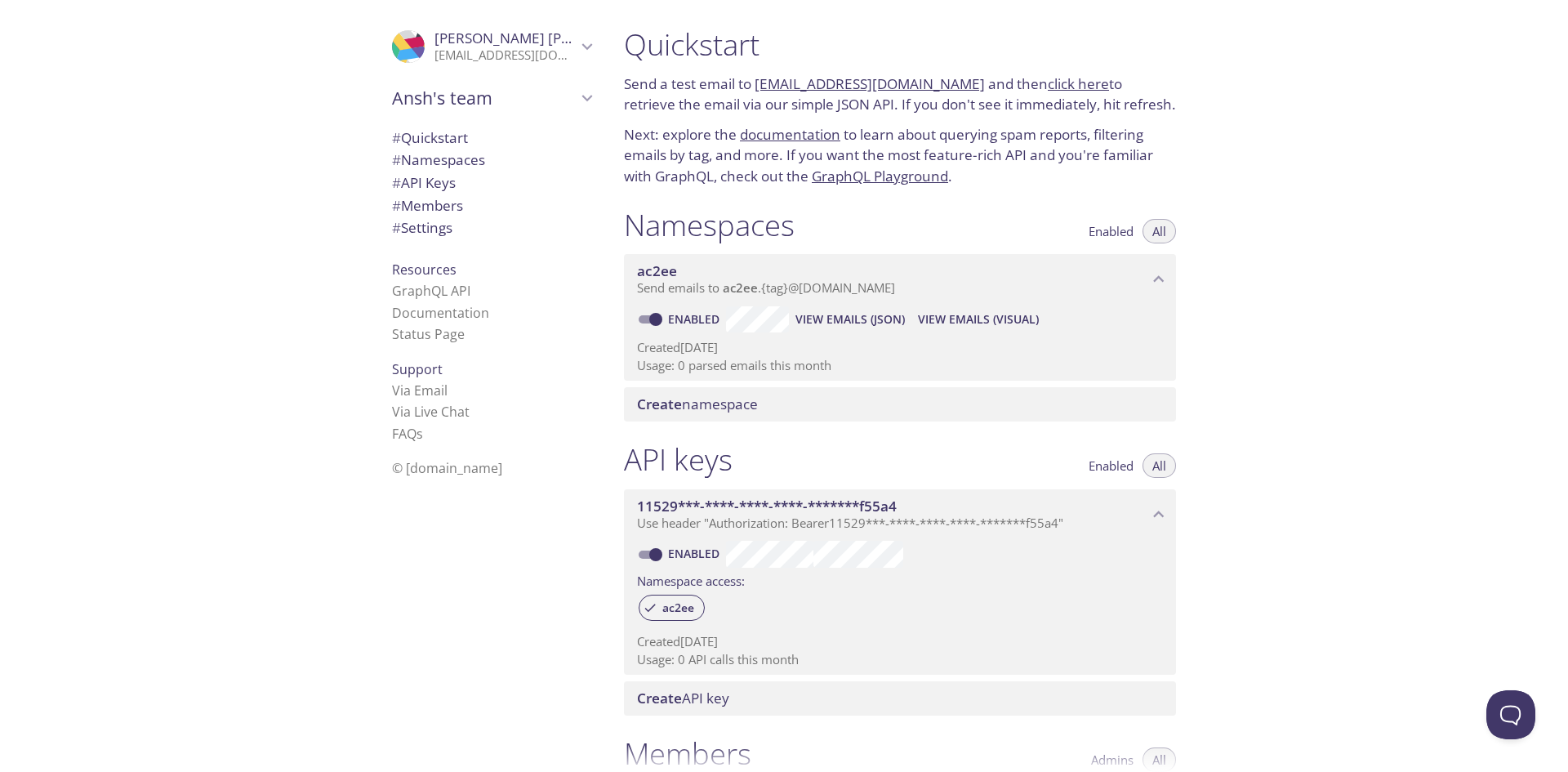
click at [876, 320] on span "View Emails (JSON)" at bounding box center [849, 319] width 109 height 20
click at [993, 316] on span "View Emails (Visual)" at bounding box center [978, 319] width 121 height 20
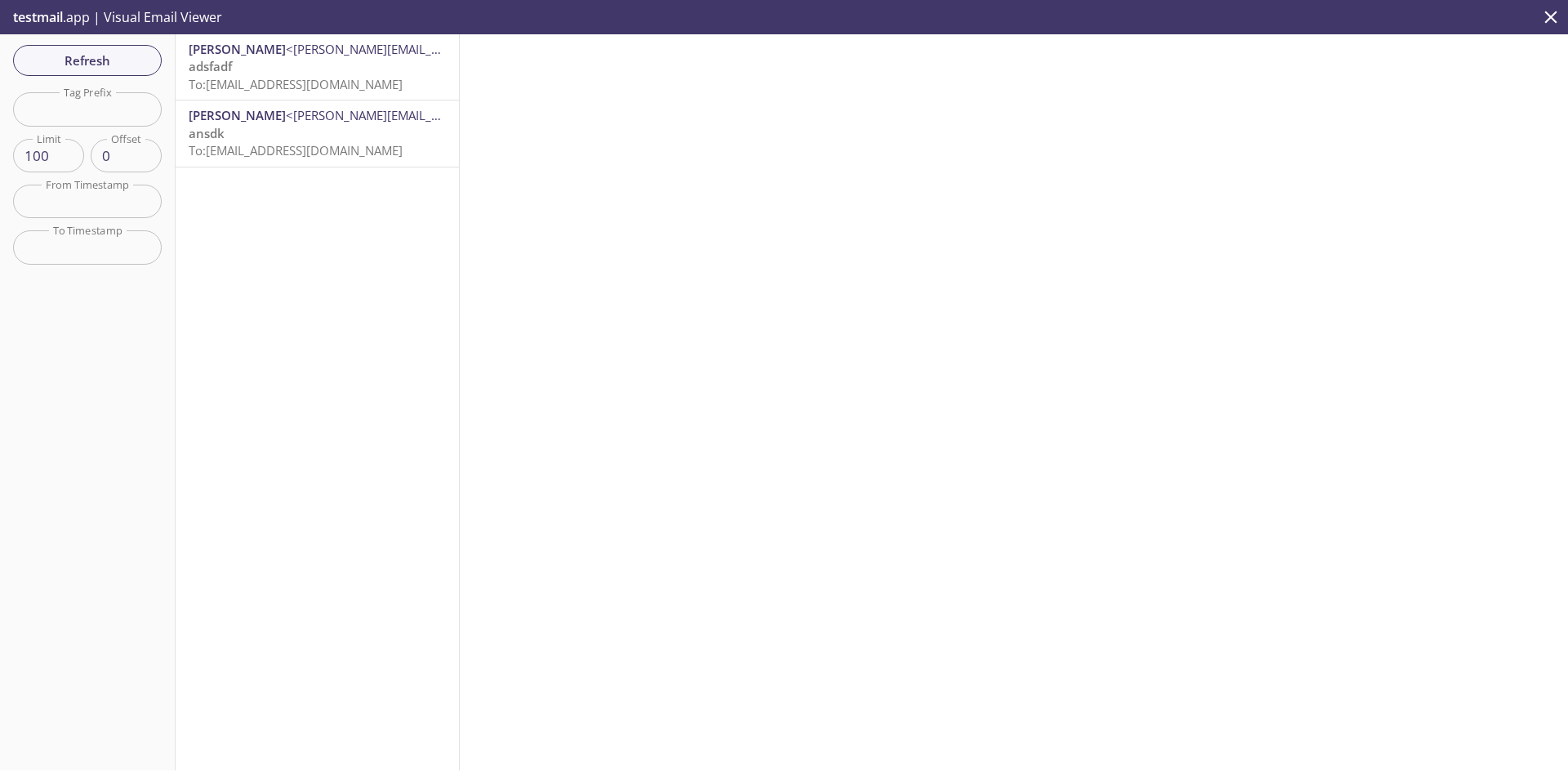
click at [65, 152] on input "101" at bounding box center [48, 155] width 71 height 34
click at [69, 152] on input "102" at bounding box center [48, 155] width 71 height 34
click at [69, 152] on input "103" at bounding box center [48, 155] width 71 height 34
click at [69, 152] on input "104" at bounding box center [48, 155] width 71 height 34
click at [69, 152] on input "105" at bounding box center [48, 155] width 71 height 34
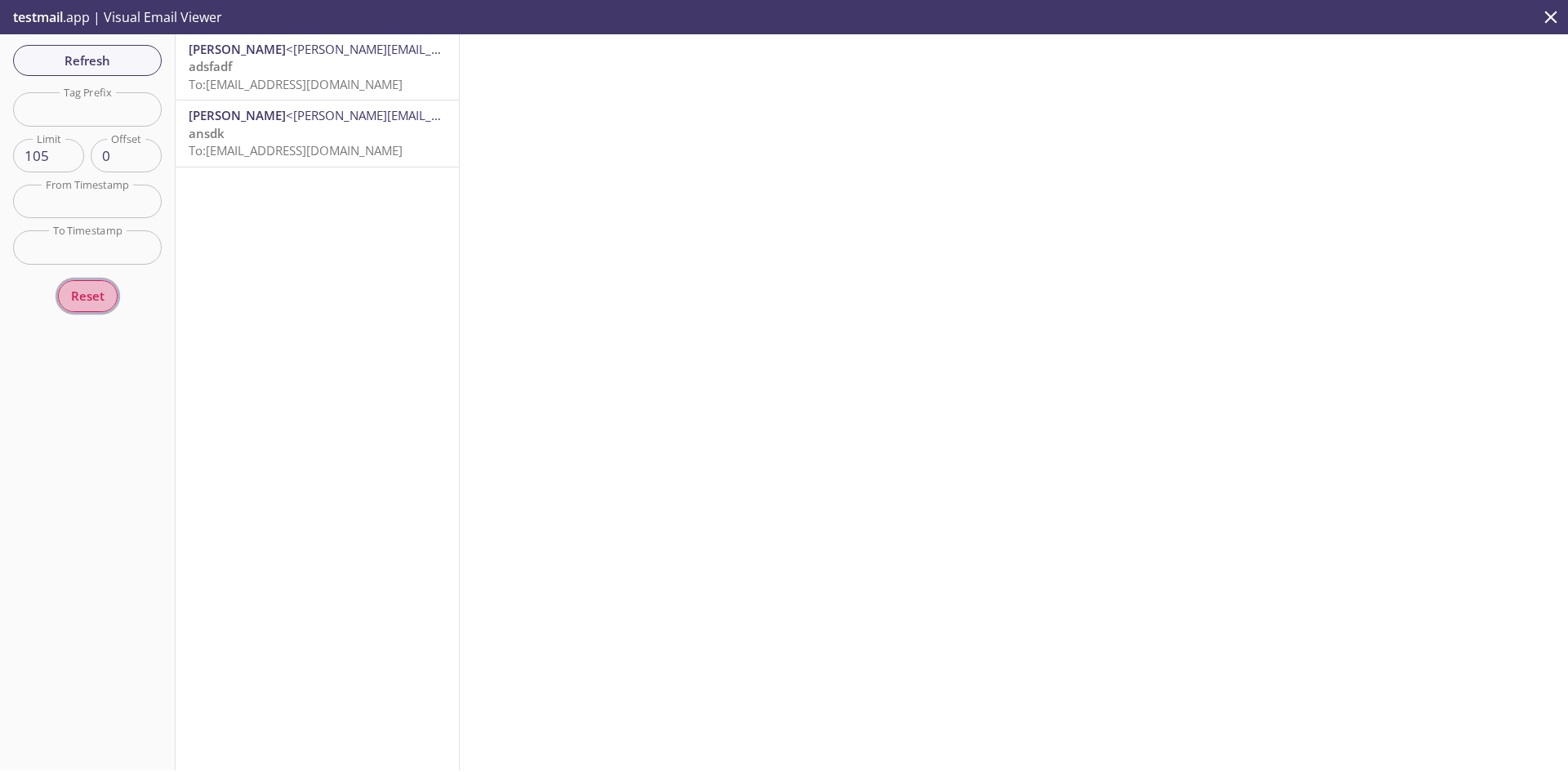
click at [88, 293] on span "Reset" at bounding box center [88, 295] width 34 height 21
type input "100"
click at [64, 27] on p "testmail .app | Visual Email Viewer" at bounding box center [116, 17] width 232 height 34
click at [81, 15] on p "testmail .app | Visual Email Viewer" at bounding box center [116, 17] width 232 height 34
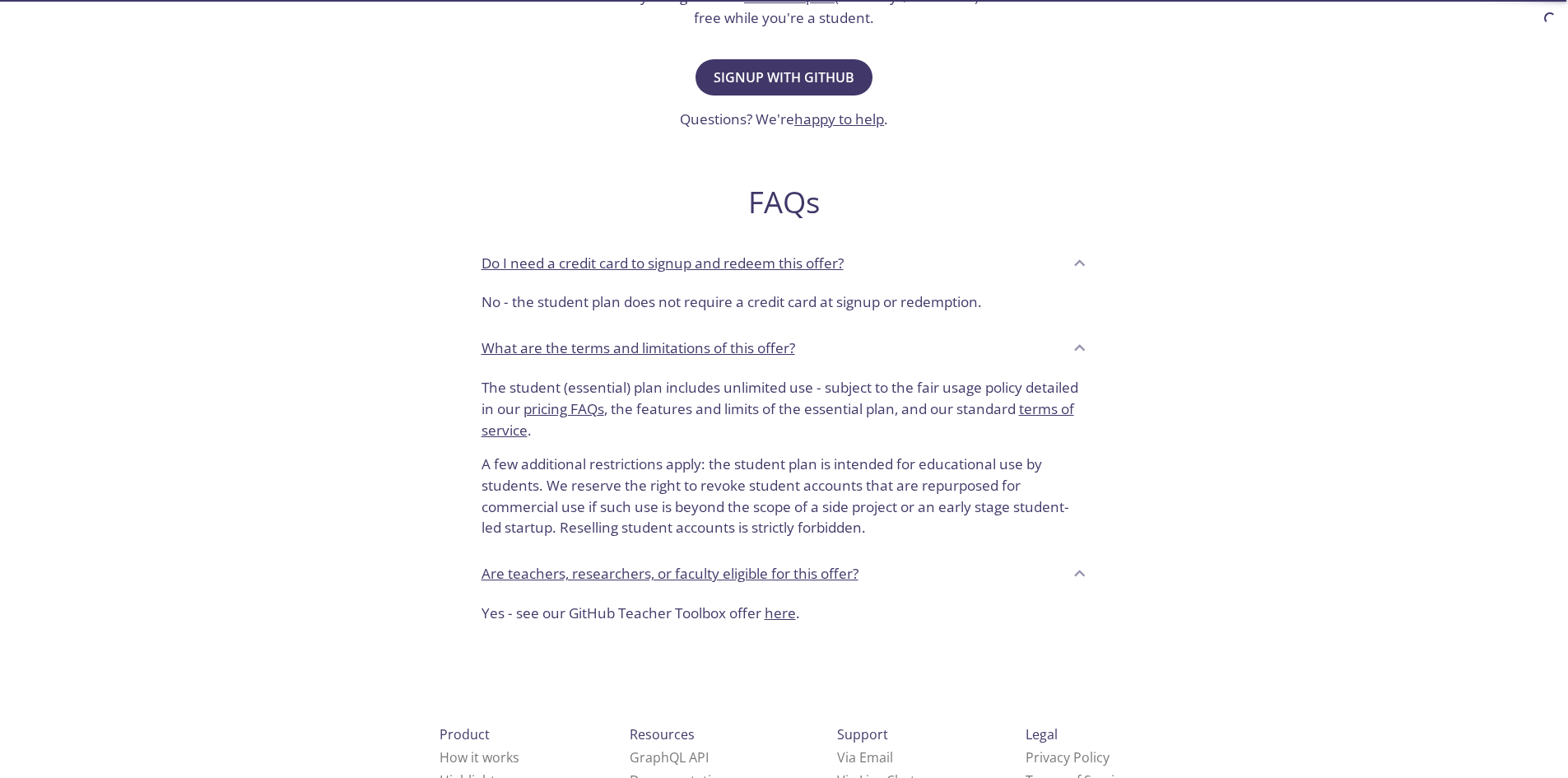
scroll to position [547, 0]
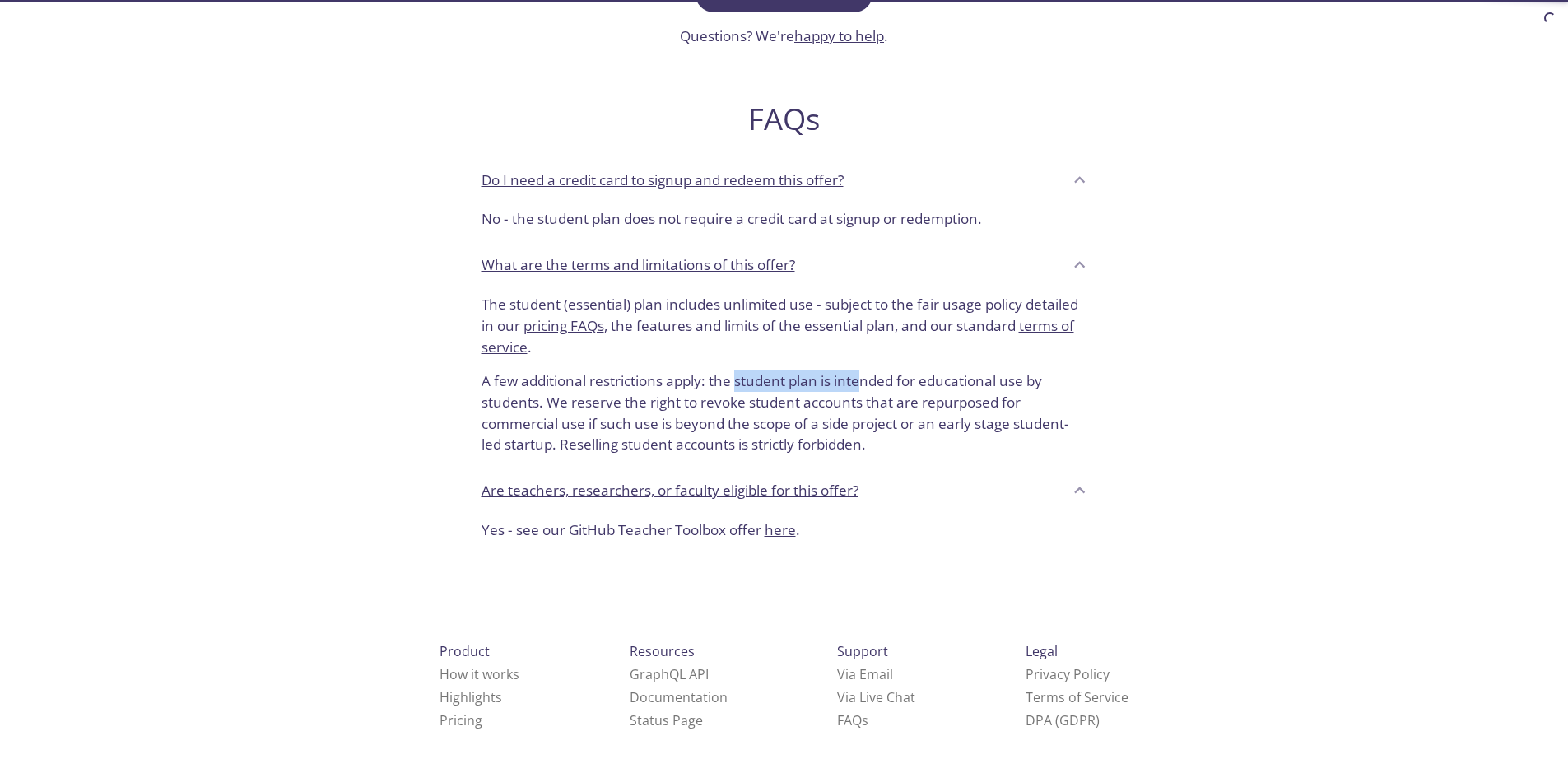
drag, startPoint x: 838, startPoint y: 383, endPoint x: 870, endPoint y: 385, distance: 32.1
click at [870, 385] on p "A few additional restrictions apply: the student plan is intended for education…" at bounding box center [784, 405] width 606 height 98
click at [881, 386] on p "A few additional restrictions apply: the student plan is intended for education…" at bounding box center [784, 405] width 606 height 98
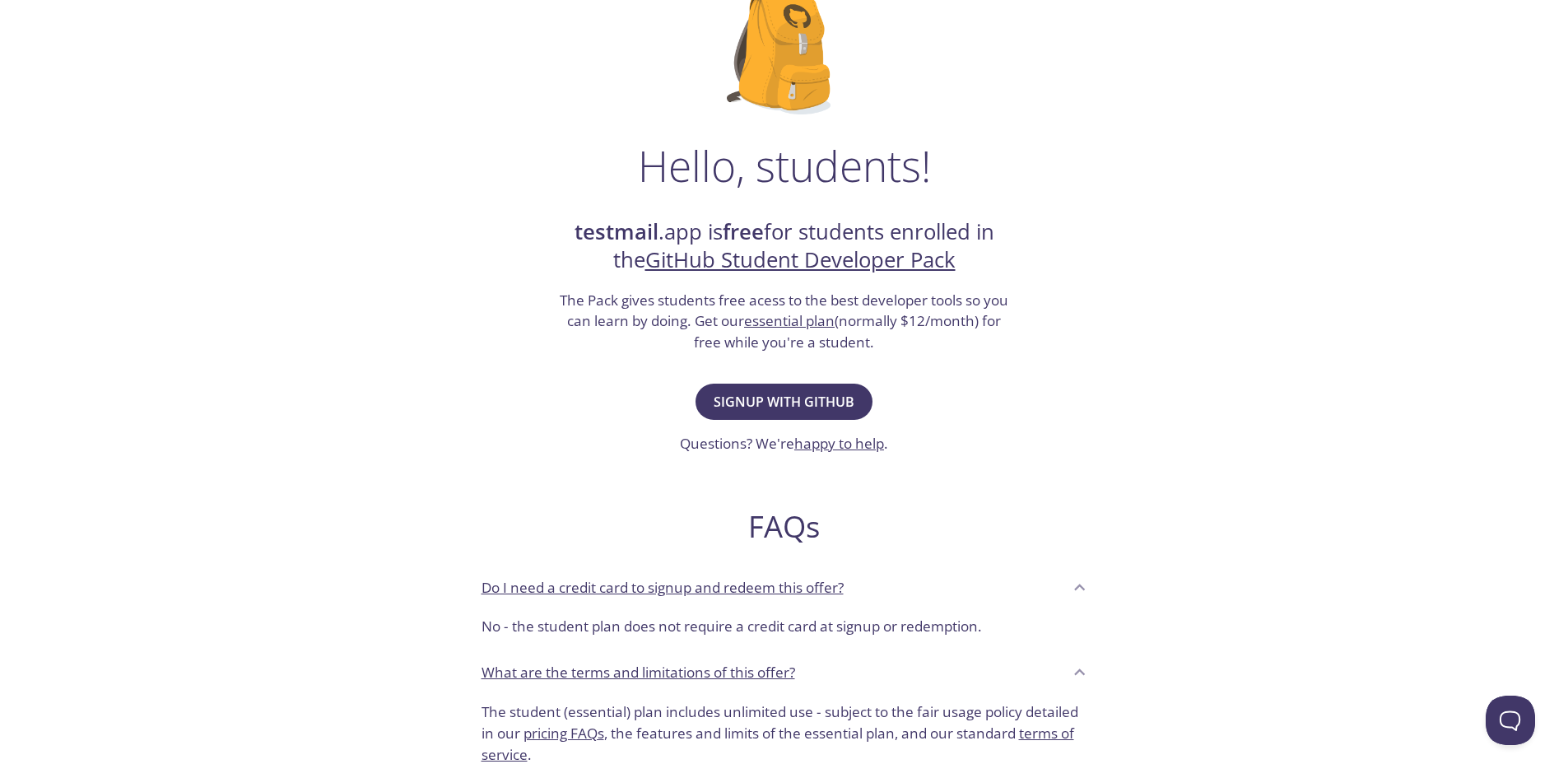
scroll to position [0, 0]
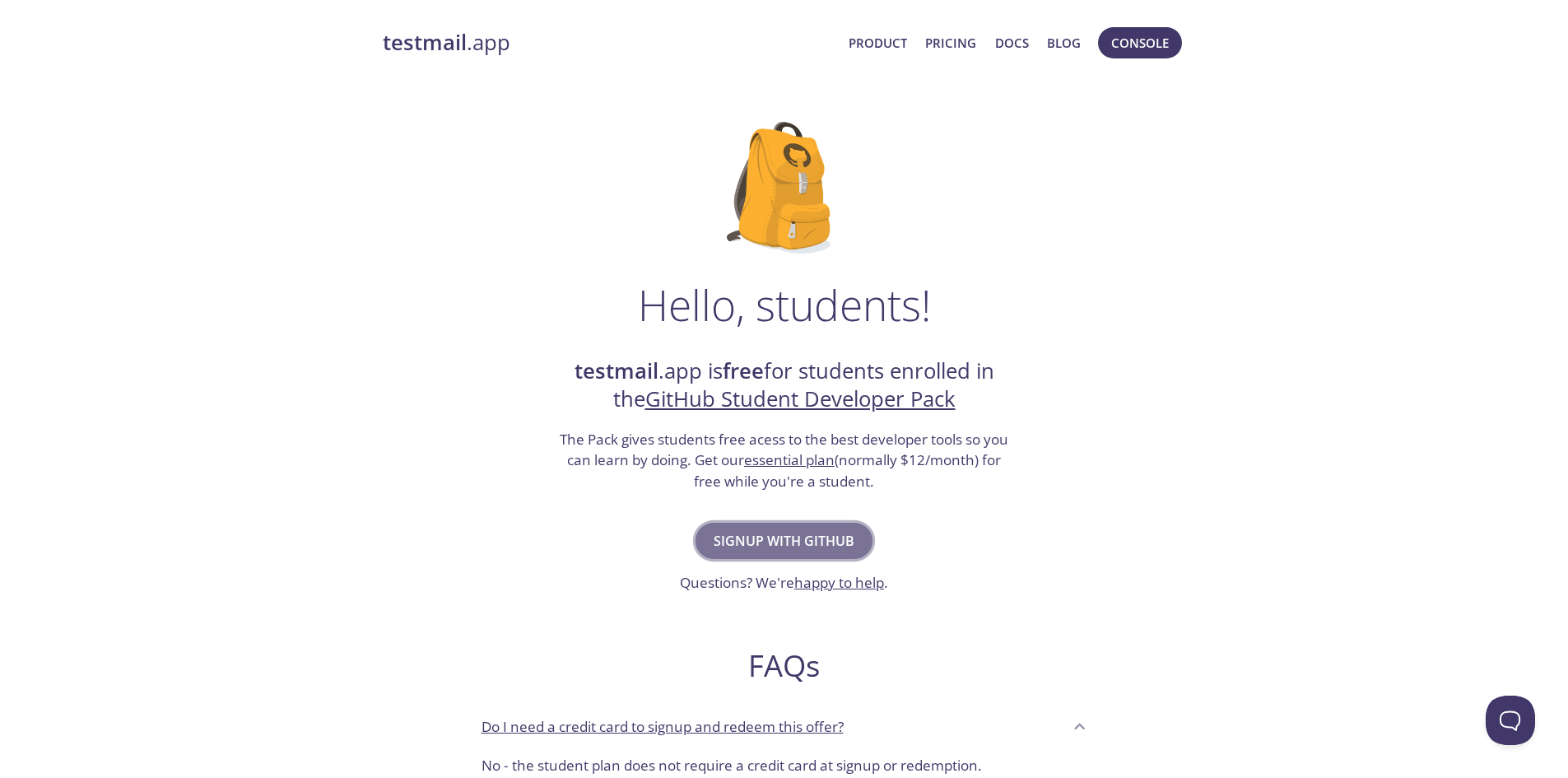
click at [837, 530] on span "Signup with GitHub" at bounding box center [784, 541] width 140 height 23
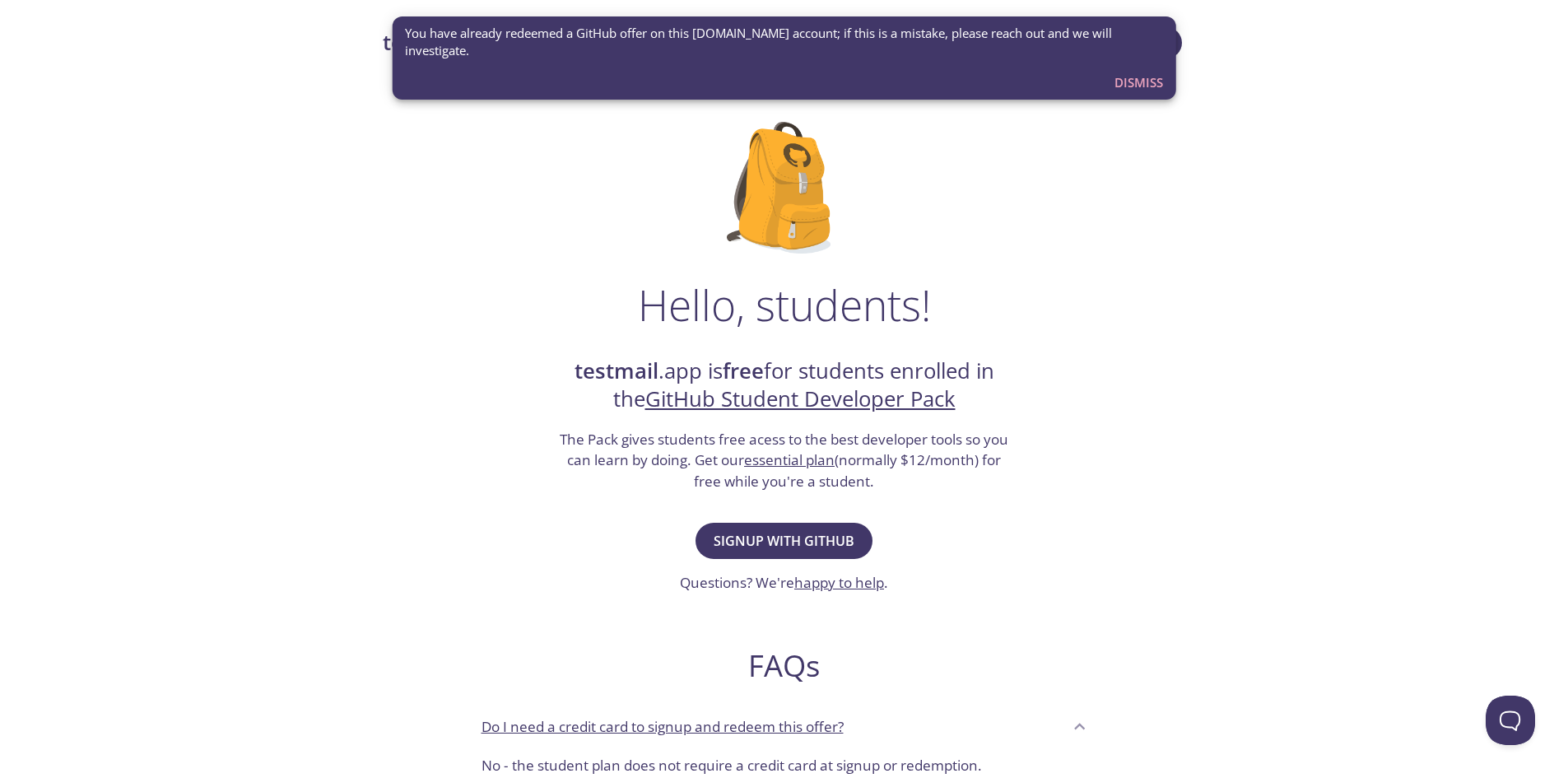
click at [1142, 75] on button "Dismiss" at bounding box center [1138, 82] width 62 height 31
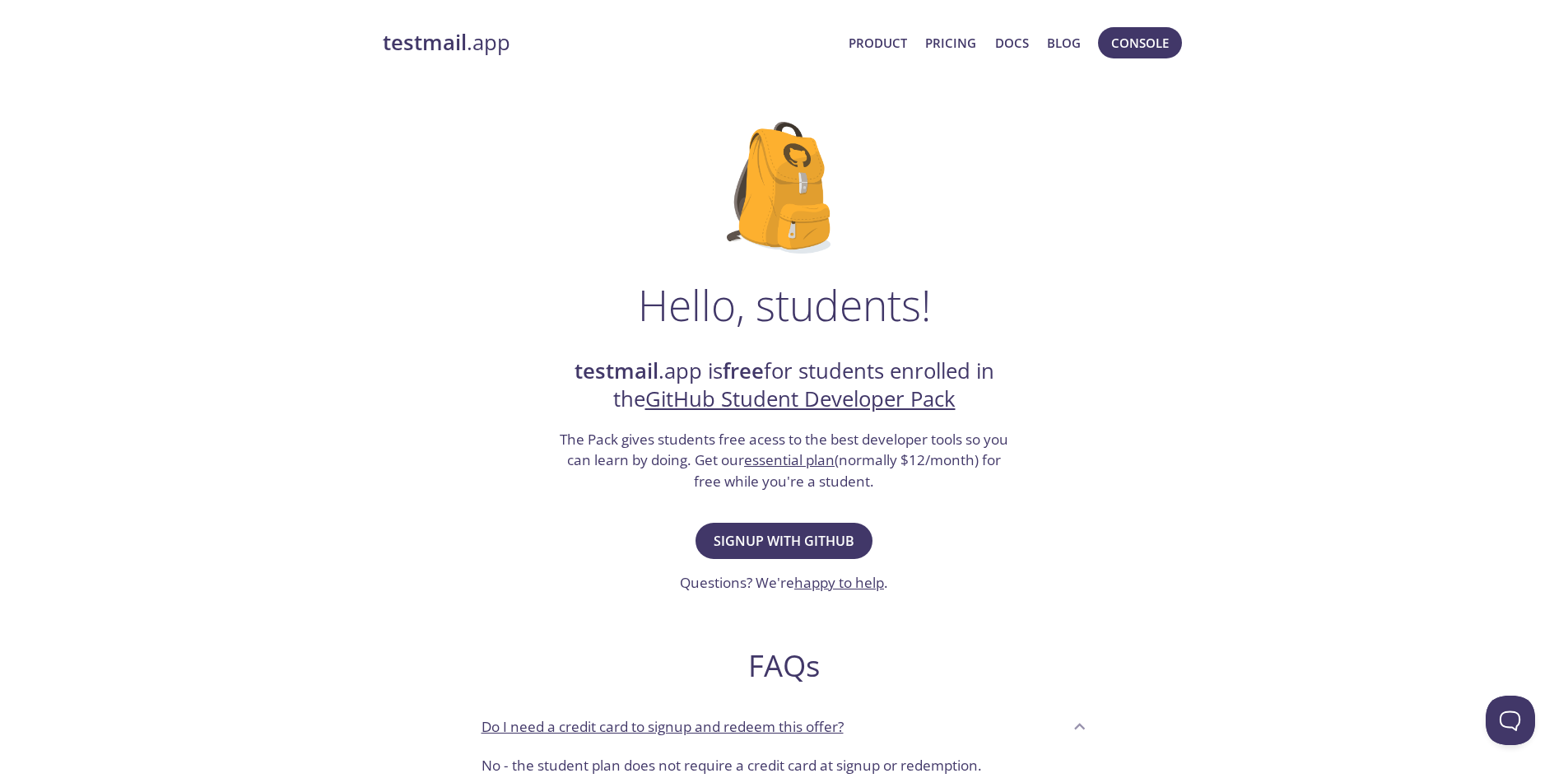
click at [485, 49] on link "testmail .app" at bounding box center [609, 42] width 453 height 28
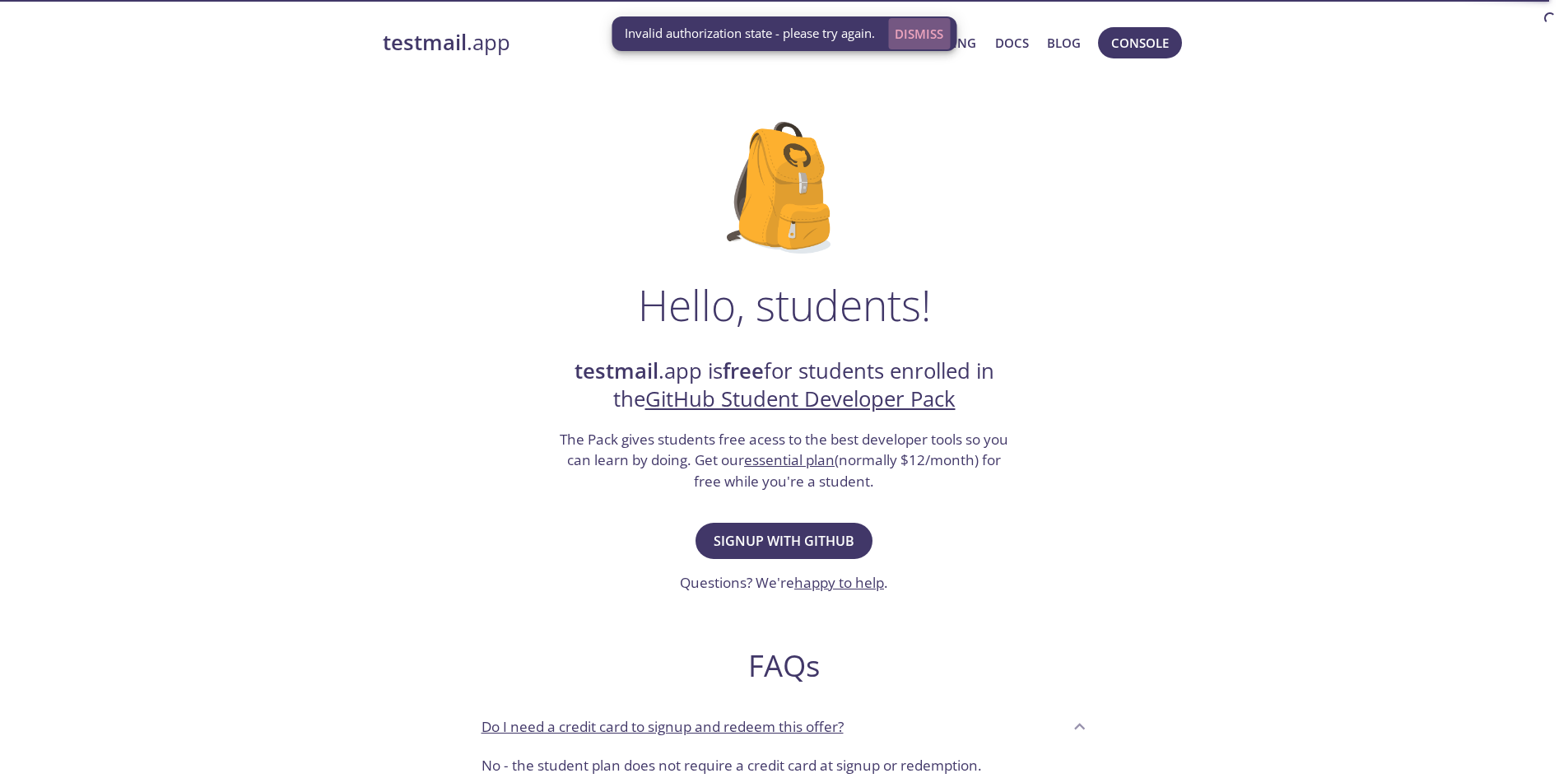
click at [930, 30] on span "Dismiss" at bounding box center [919, 34] width 49 height 22
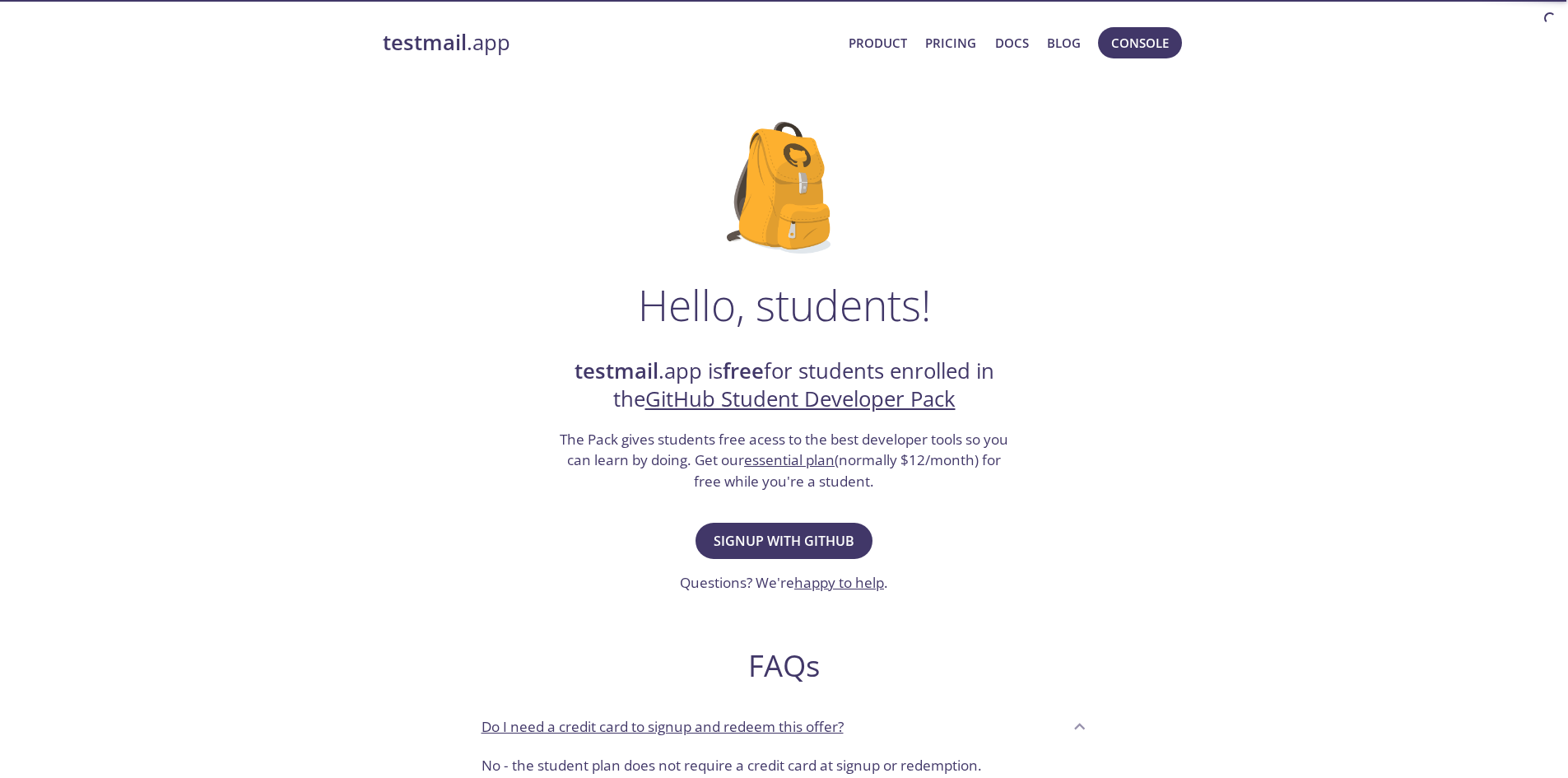
click at [795, 385] on link "GitHub Student Developer Pack" at bounding box center [801, 399] width 310 height 29
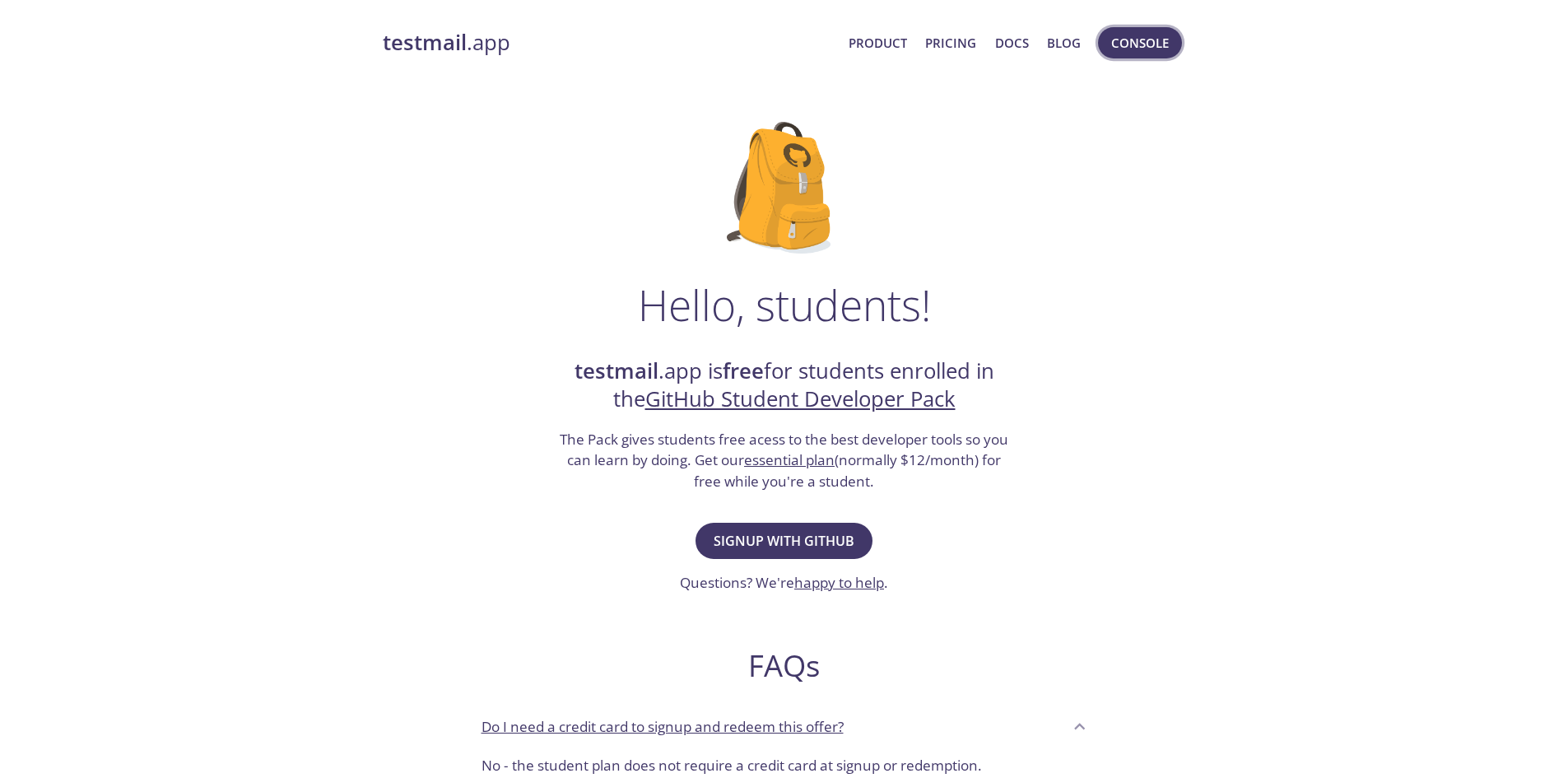
click at [1143, 42] on span "Console" at bounding box center [1140, 42] width 57 height 22
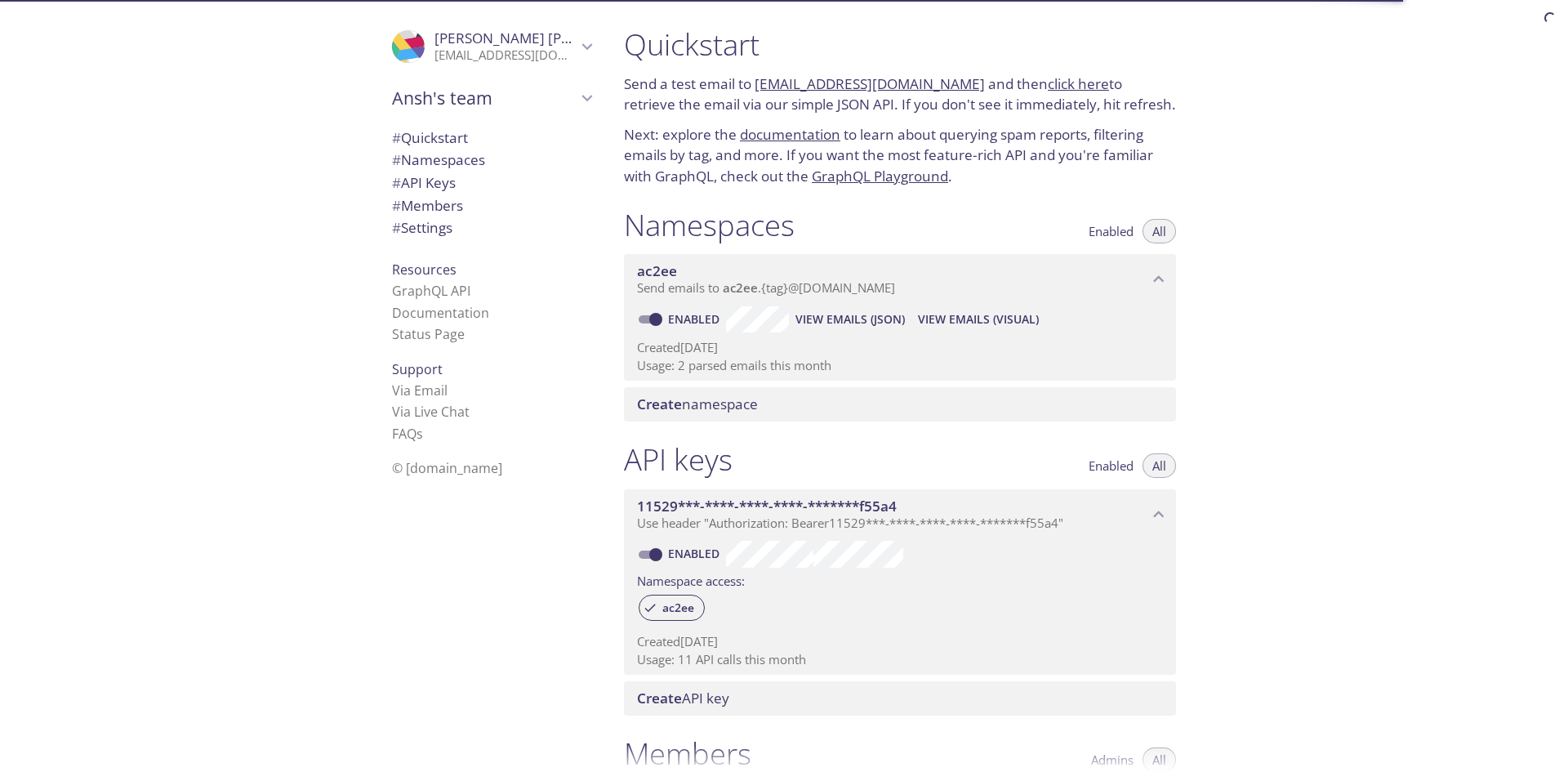
click at [657, 312] on input "Enabled" at bounding box center [655, 319] width 58 height 20
click at [646, 322] on input "Disabled" at bounding box center [642, 319] width 58 height 20
checkbox input "true"
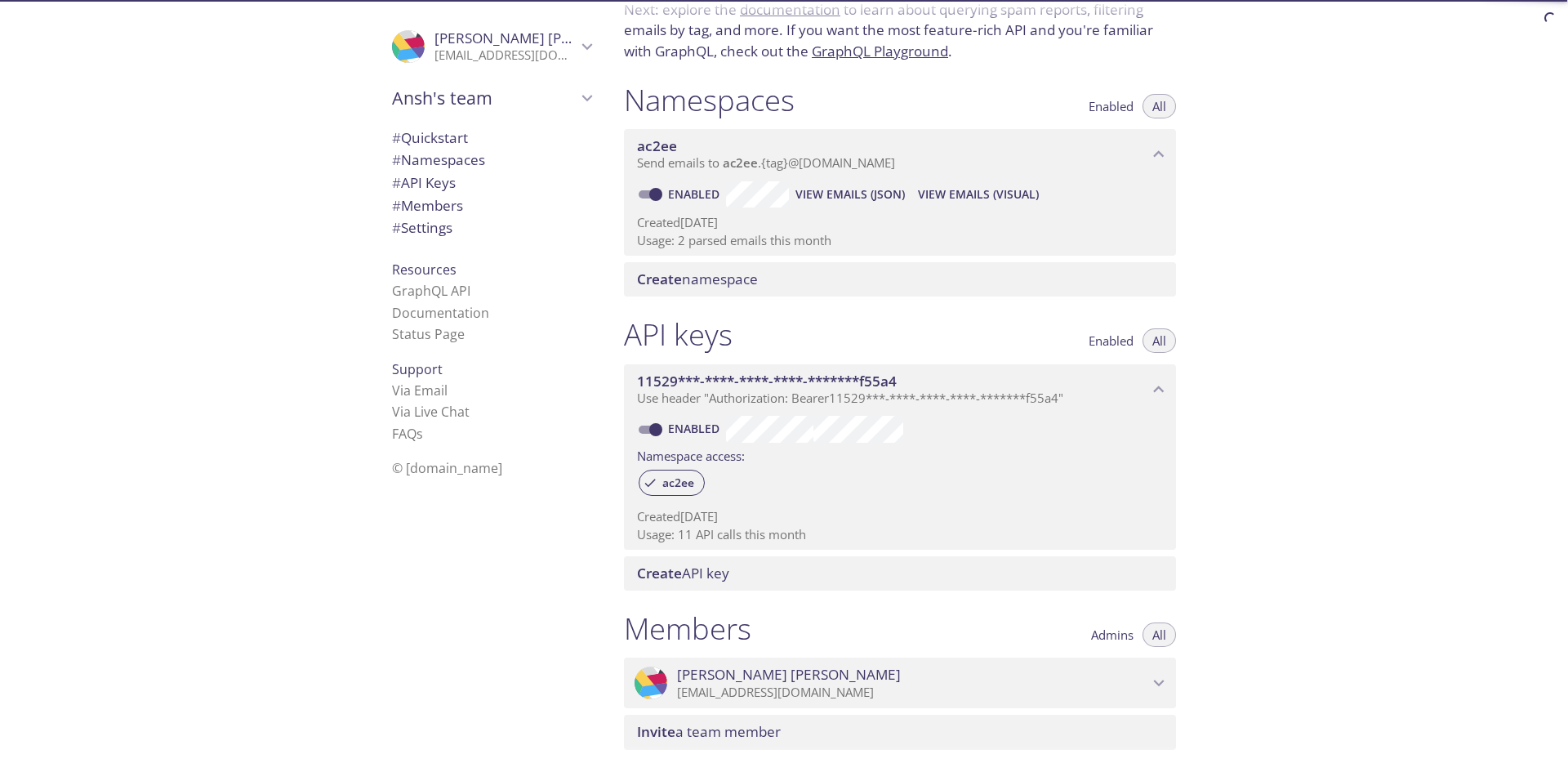
scroll to position [163, 0]
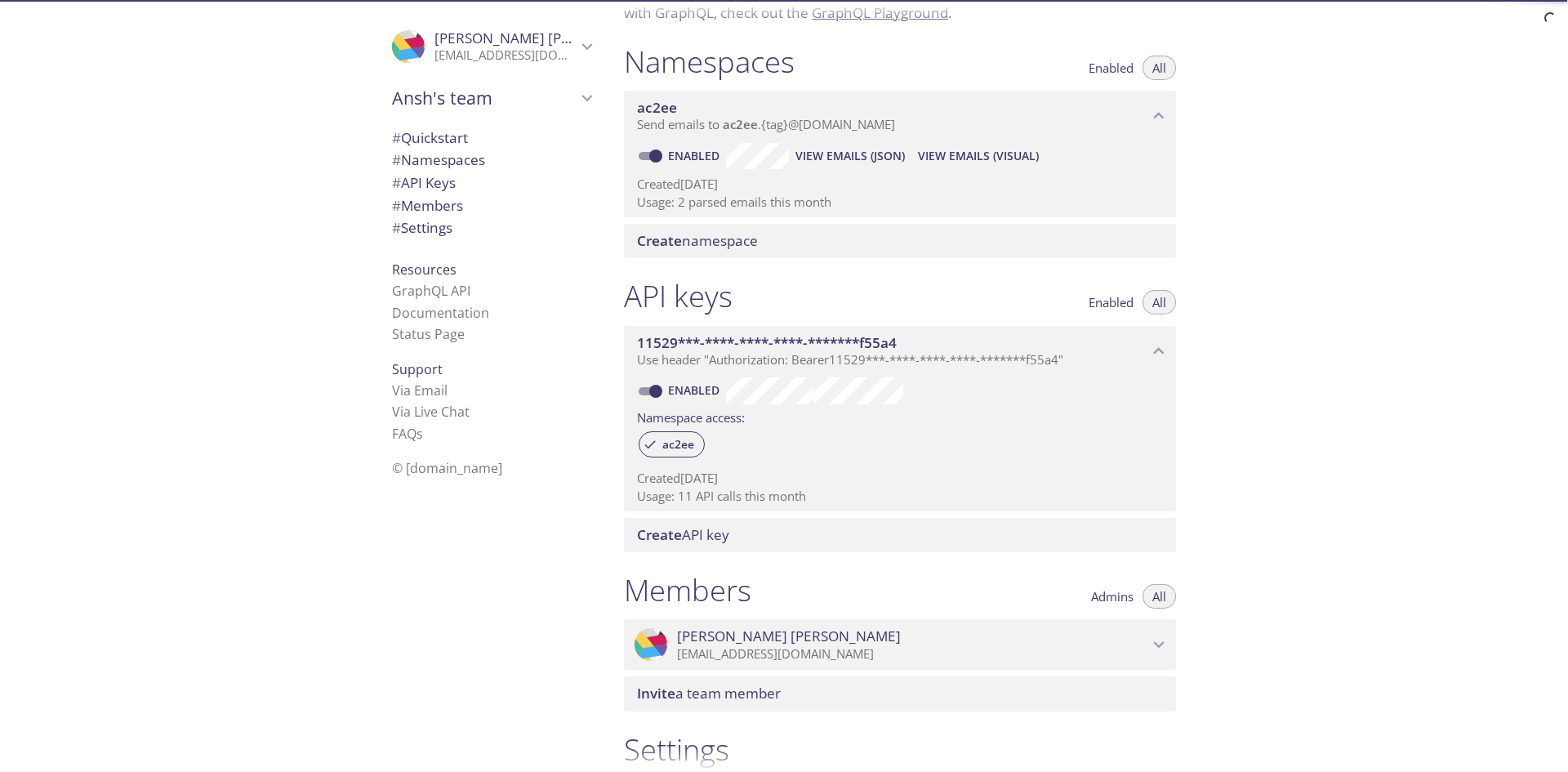
click at [763, 534] on span "Create API key" at bounding box center [903, 535] width 532 height 18
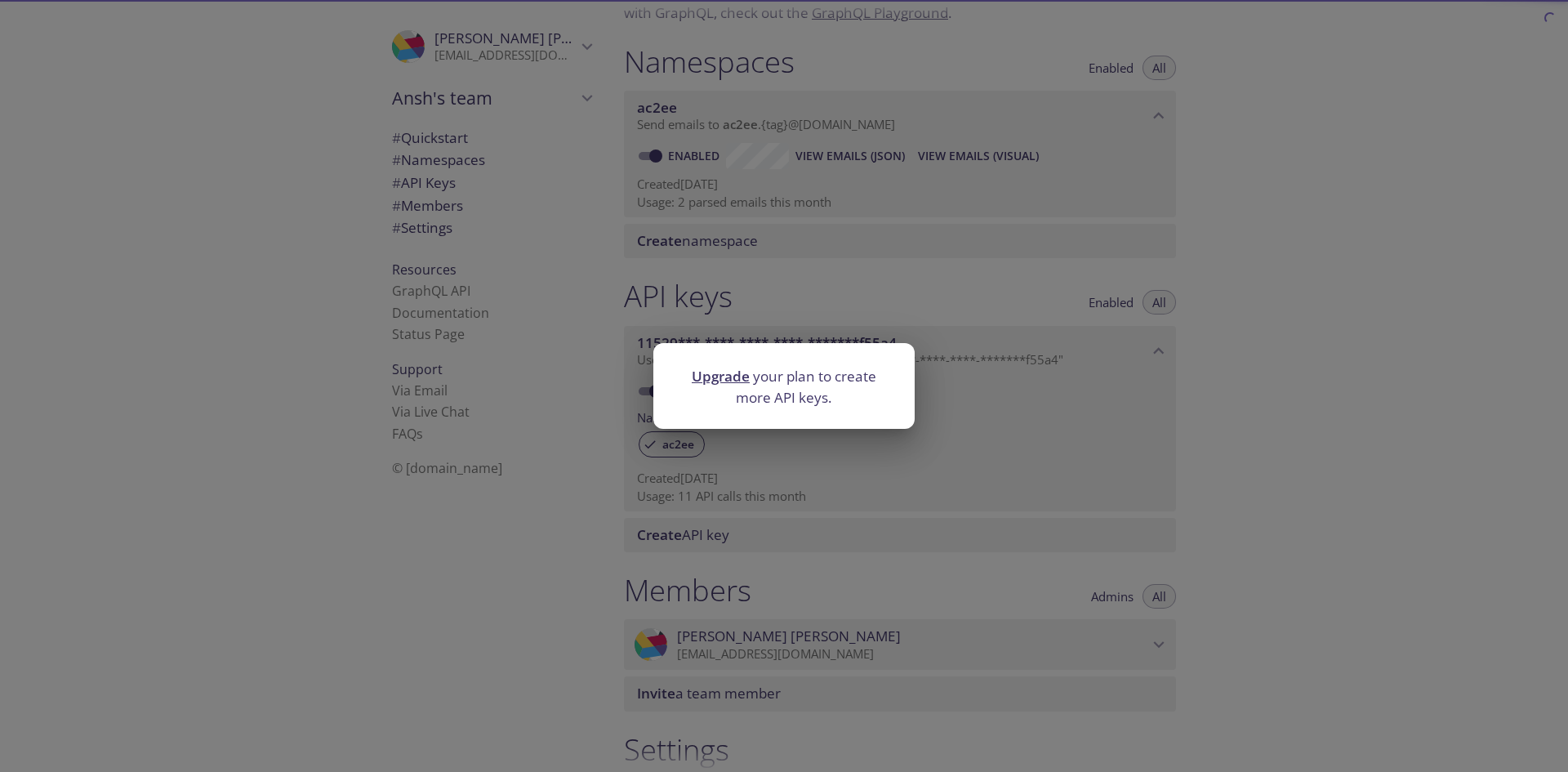
click at [940, 398] on div "Upgrade your plan to create more API keys." at bounding box center [784, 386] width 1568 height 772
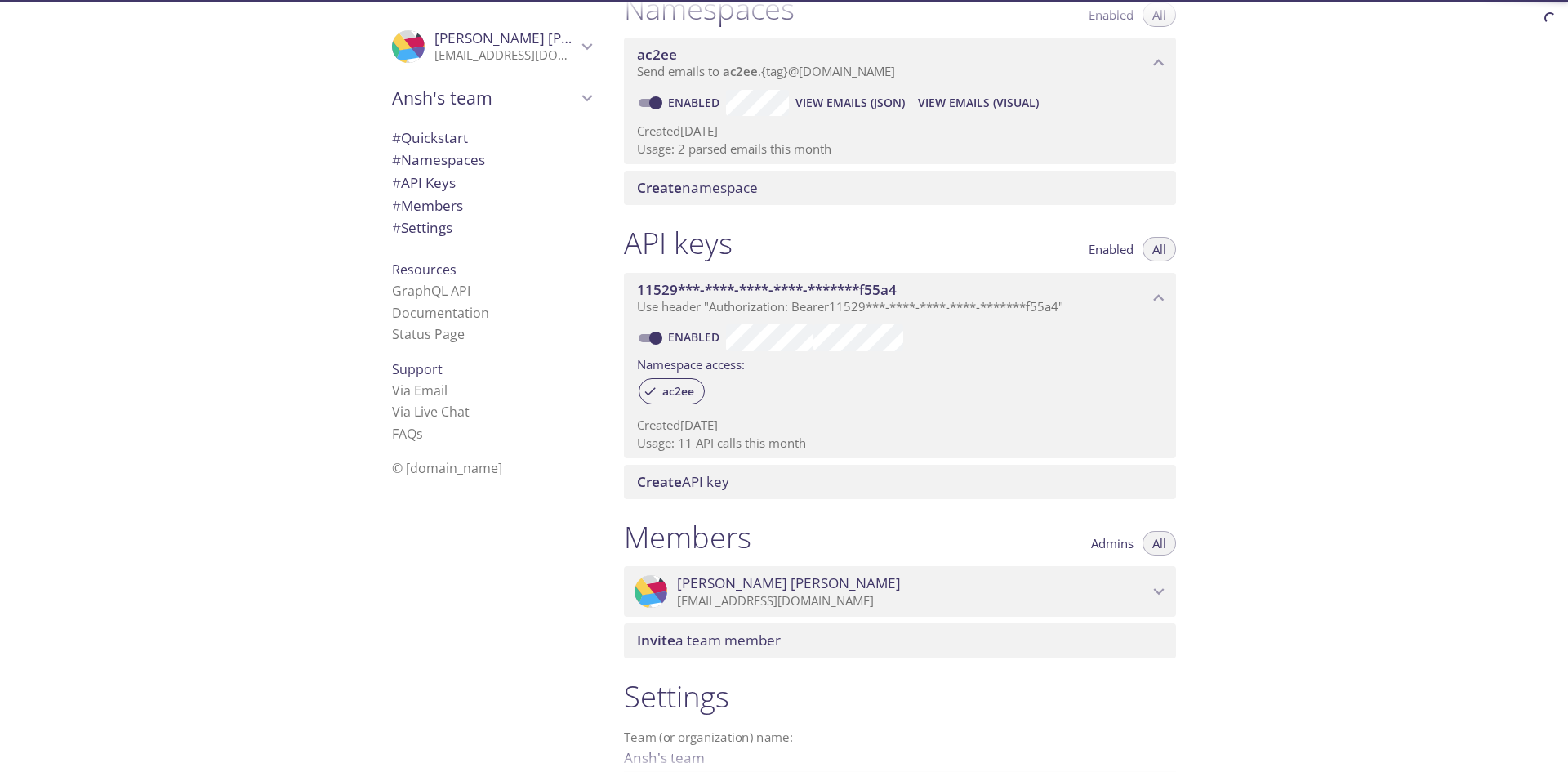
scroll to position [245, 0]
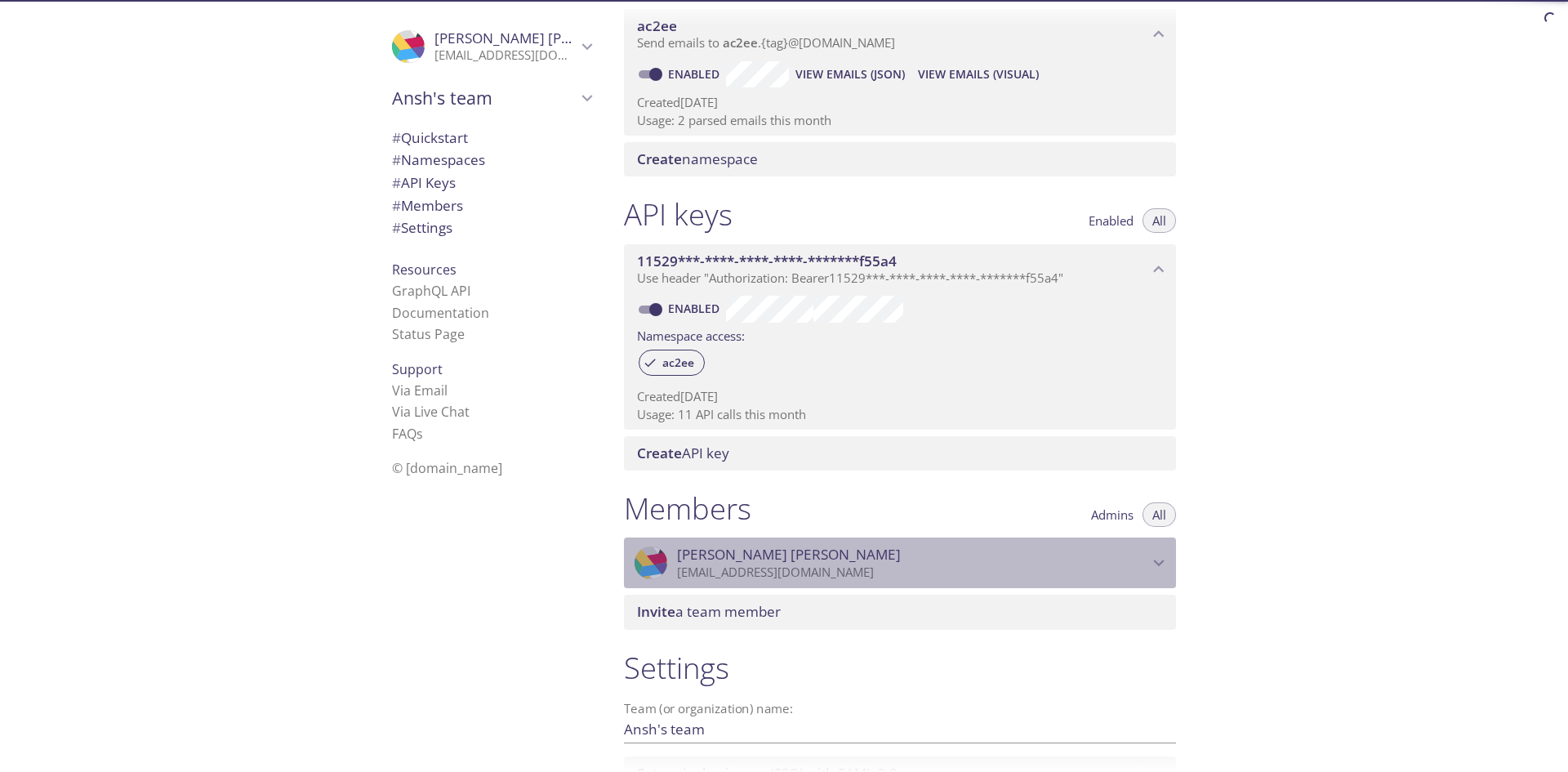
click at [901, 555] on span "[PERSON_NAME]" at bounding box center [912, 554] width 471 height 18
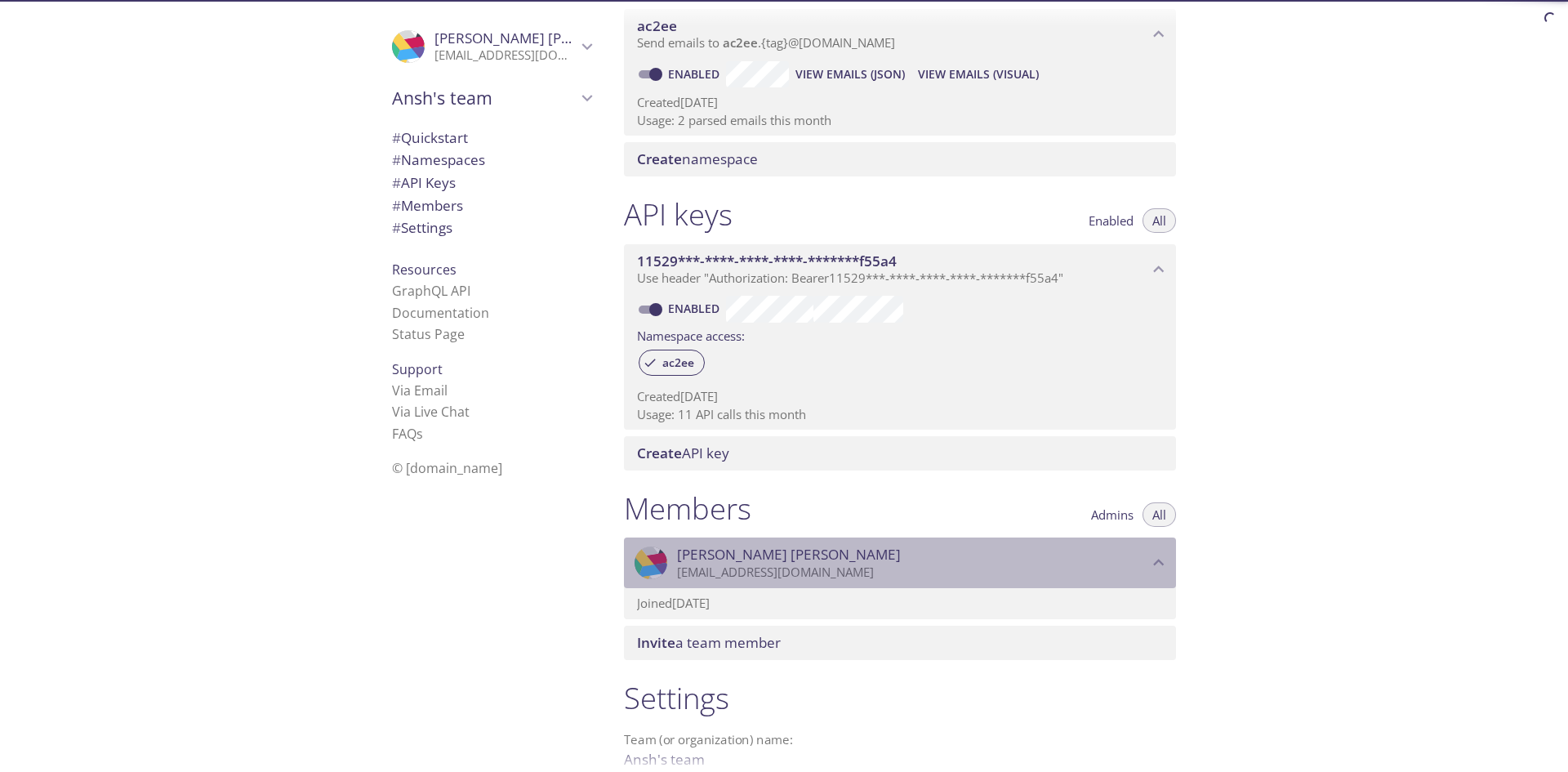
click at [901, 555] on span "[PERSON_NAME]" at bounding box center [912, 554] width 471 height 18
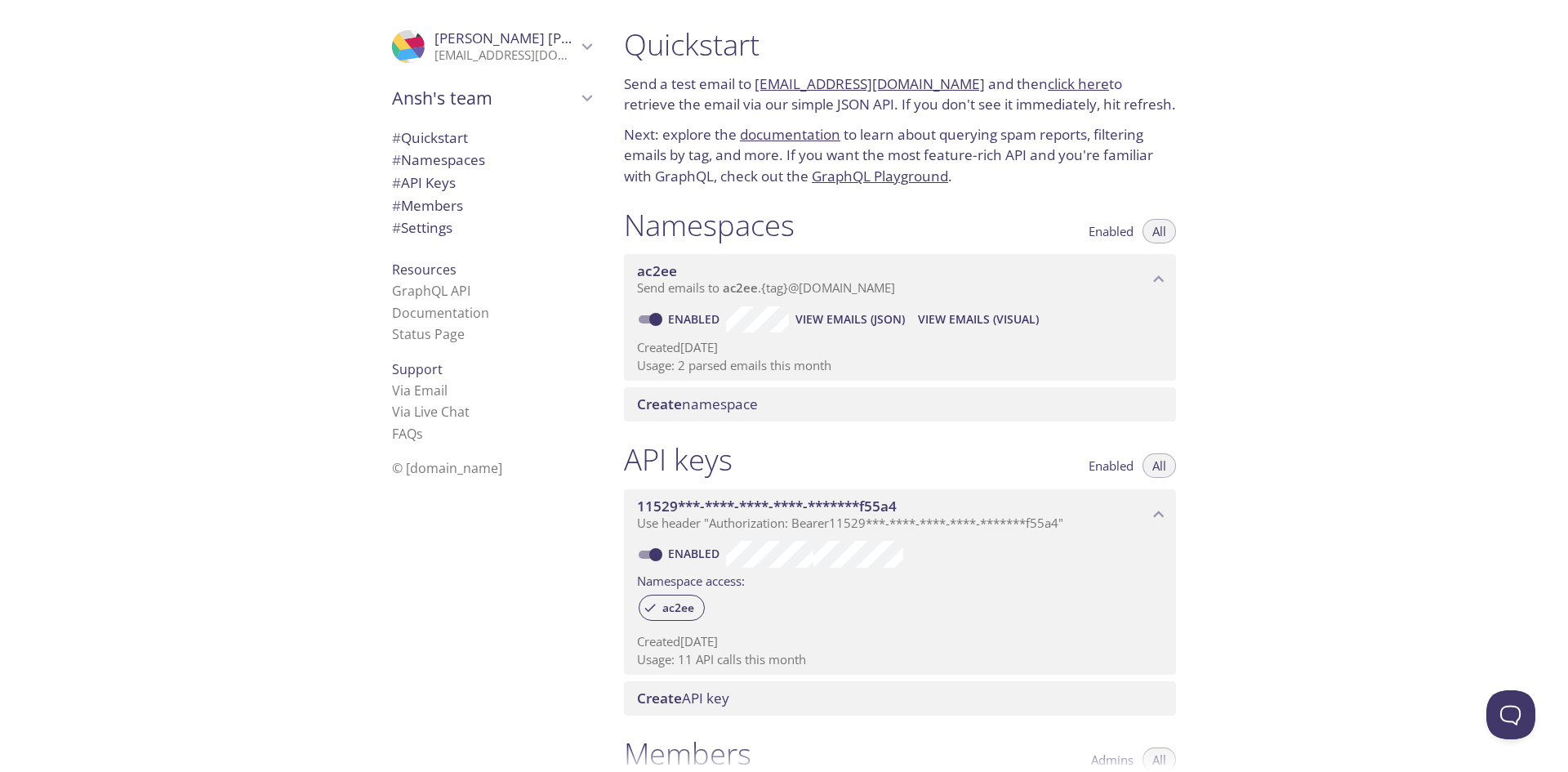
scroll to position [0, 0]
click at [465, 201] on span "# Members" at bounding box center [492, 205] width 199 height 21
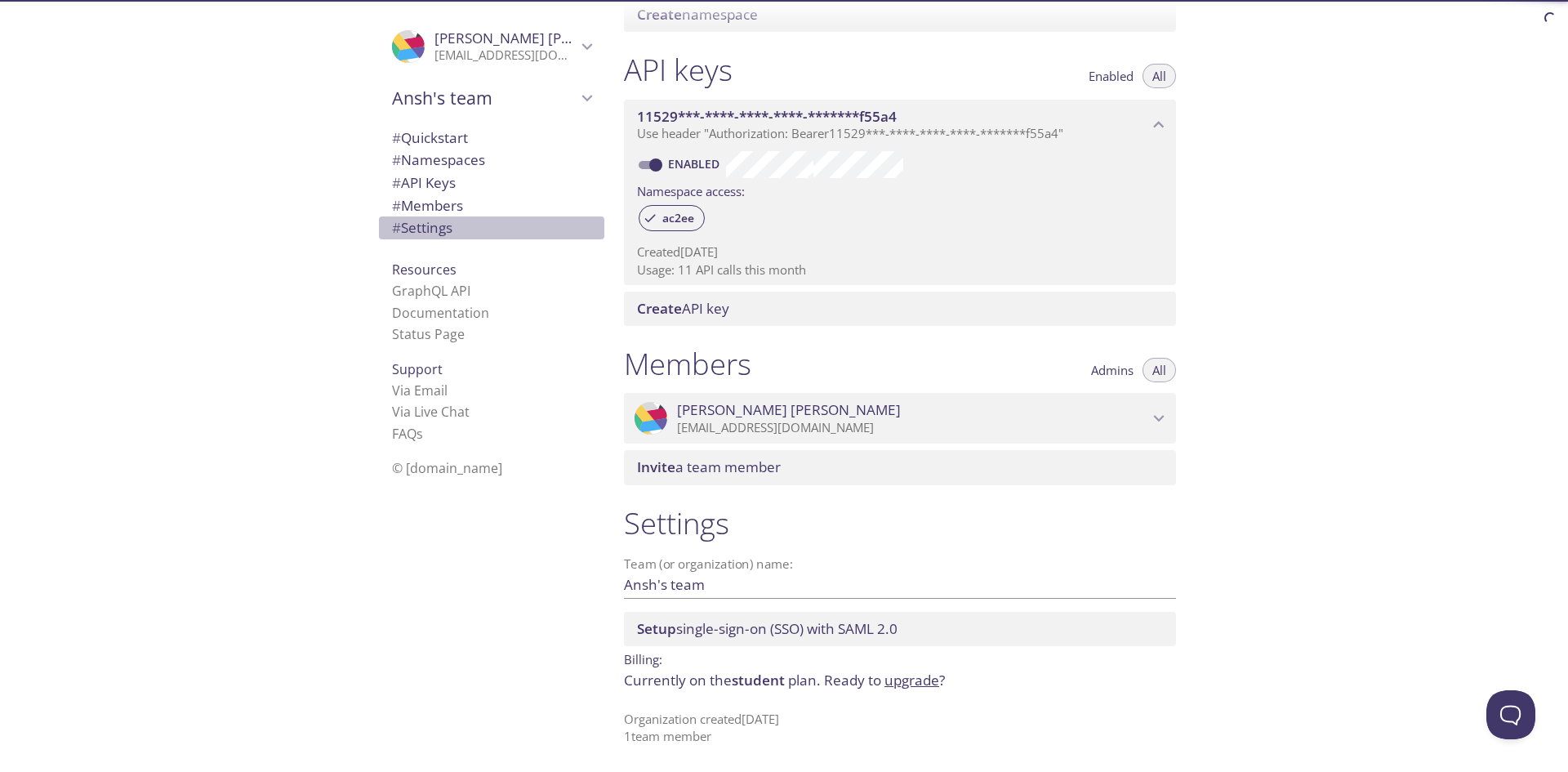
click at [470, 224] on span "# Settings" at bounding box center [492, 228] width 199 height 21
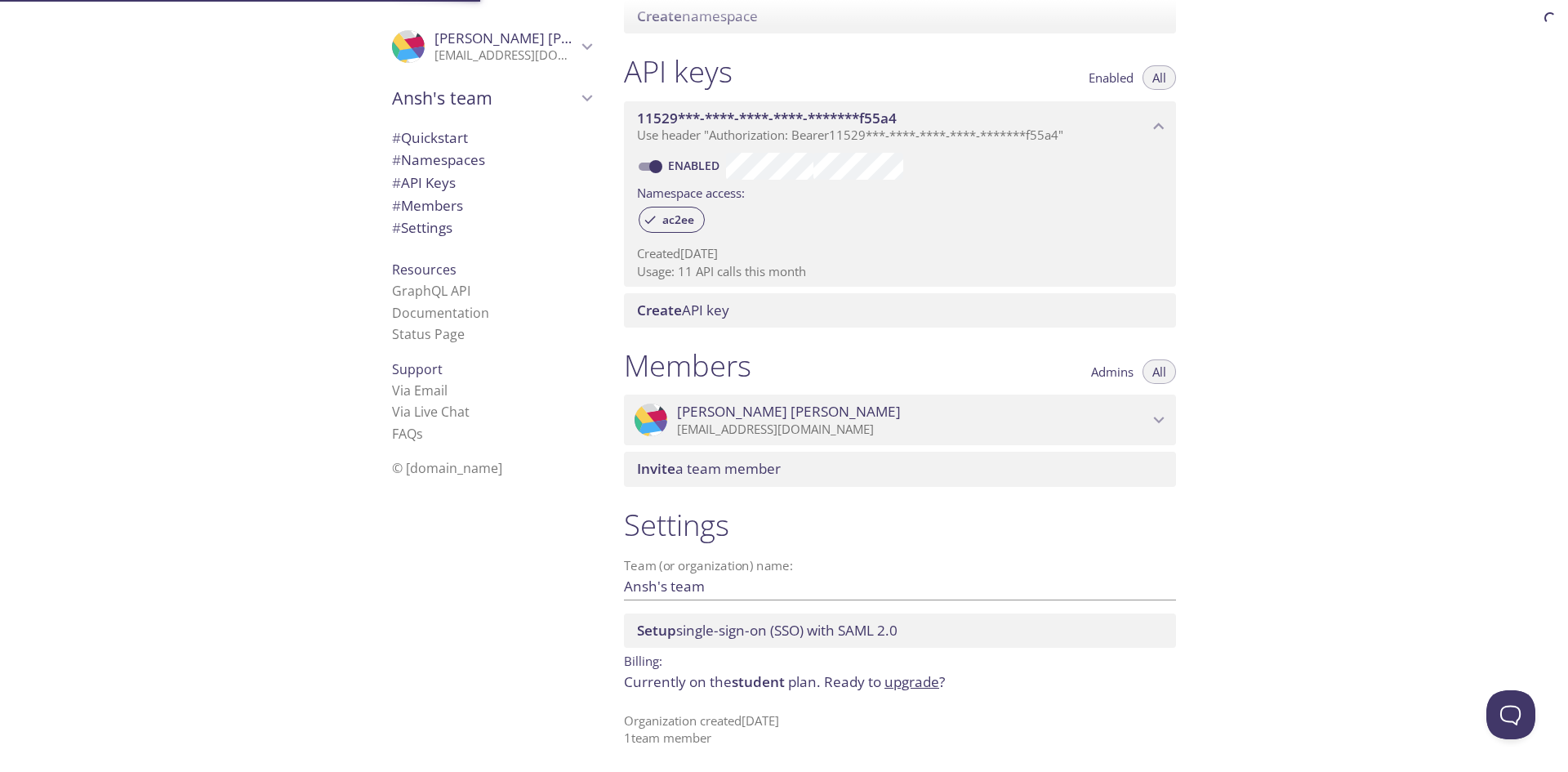
click at [474, 274] on div "Resources GraphQL API Documentation Status Page" at bounding box center [492, 302] width 225 height 100
click at [406, 272] on span "Resources" at bounding box center [424, 269] width 64 height 18
click at [422, 291] on link "GraphQL API" at bounding box center [431, 291] width 78 height 18
click at [449, 317] on link "Documentation" at bounding box center [440, 312] width 97 height 18
